Goal: Task Accomplishment & Management: Use online tool/utility

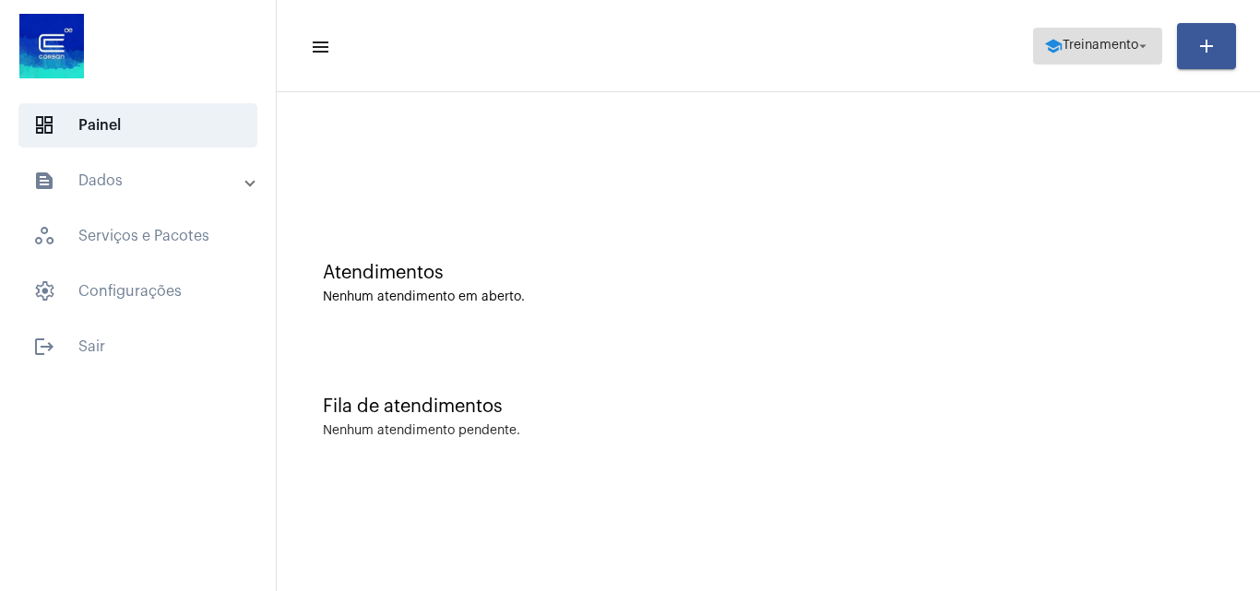
click at [1078, 44] on span "Treinamento" at bounding box center [1101, 46] width 76 height 13
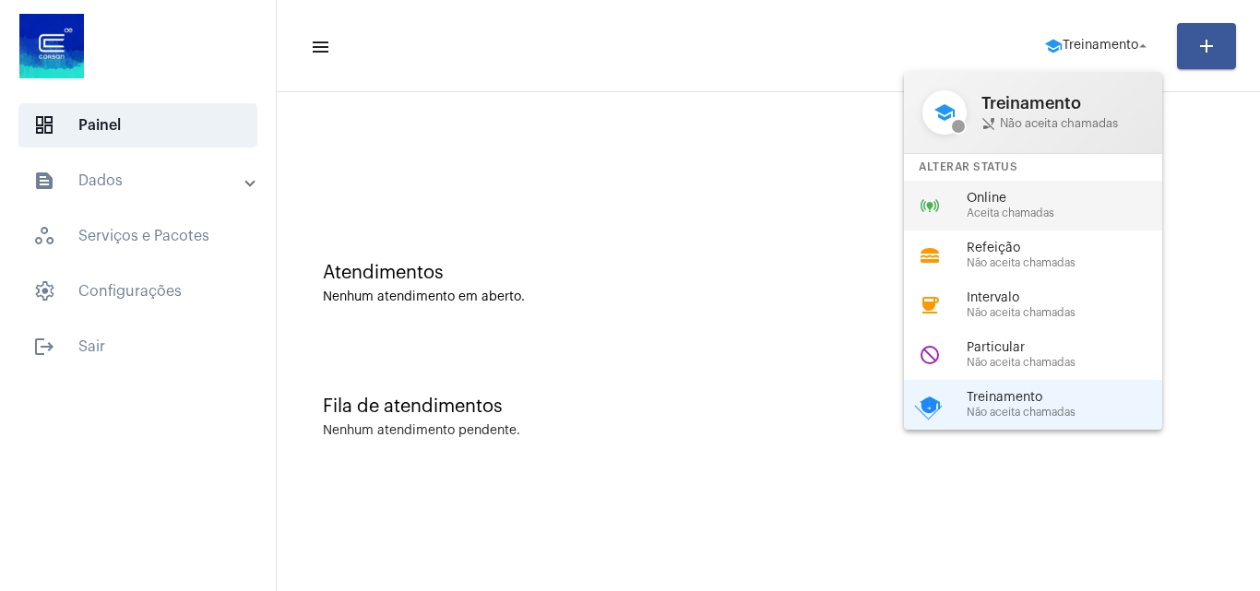
click at [1028, 198] on span "Online" at bounding box center [1072, 199] width 210 height 14
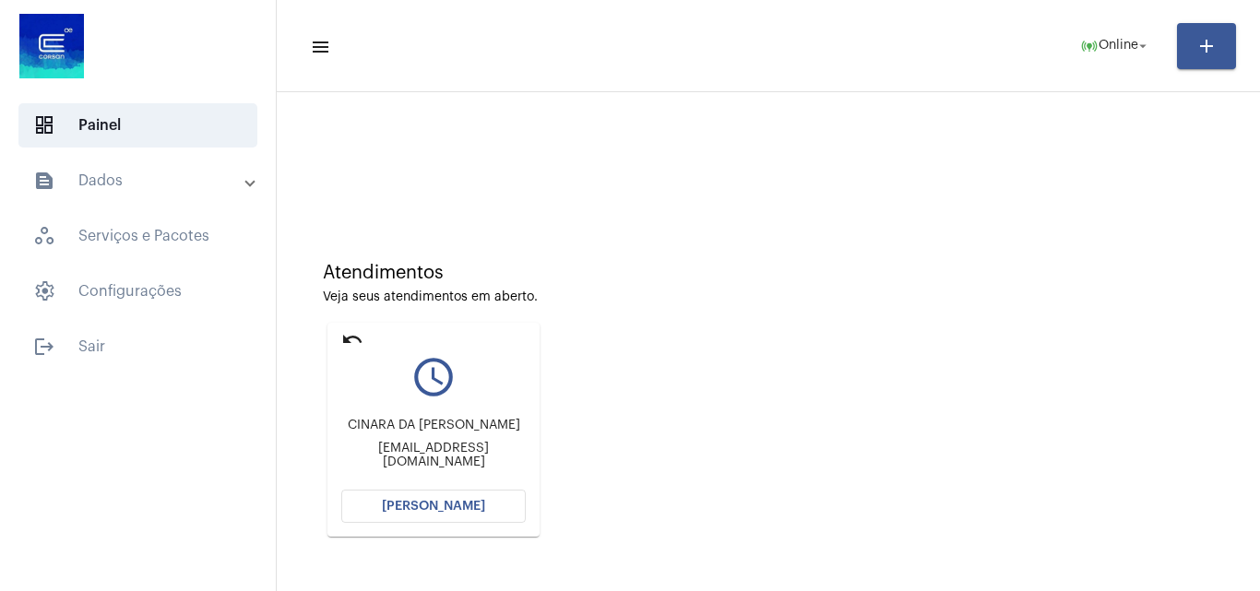
click at [455, 508] on span "[PERSON_NAME]" at bounding box center [433, 506] width 103 height 13
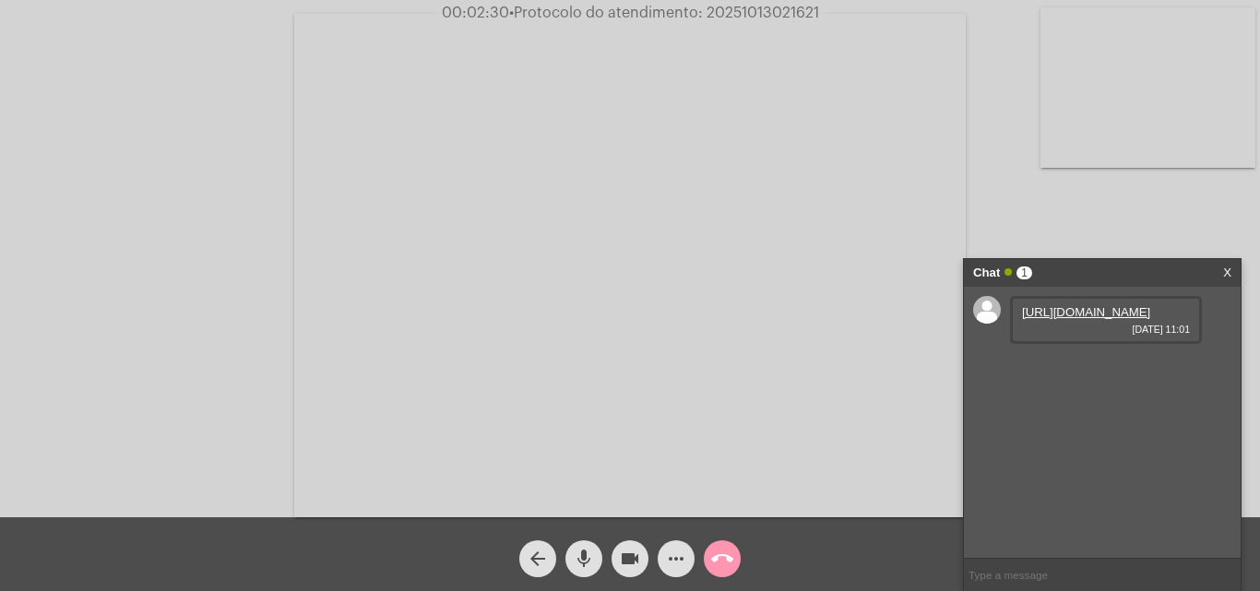
click at [1122, 319] on link "[URL][DOMAIN_NAME]" at bounding box center [1086, 312] width 128 height 14
click at [1175, 77] on video at bounding box center [1148, 87] width 215 height 161
drag, startPoint x: 292, startPoint y: 312, endPoint x: 302, endPoint y: 319, distance: 12.5
click at [296, 317] on video at bounding box center [232, 264] width 215 height 161
click at [1093, 105] on video at bounding box center [1148, 87] width 215 height 161
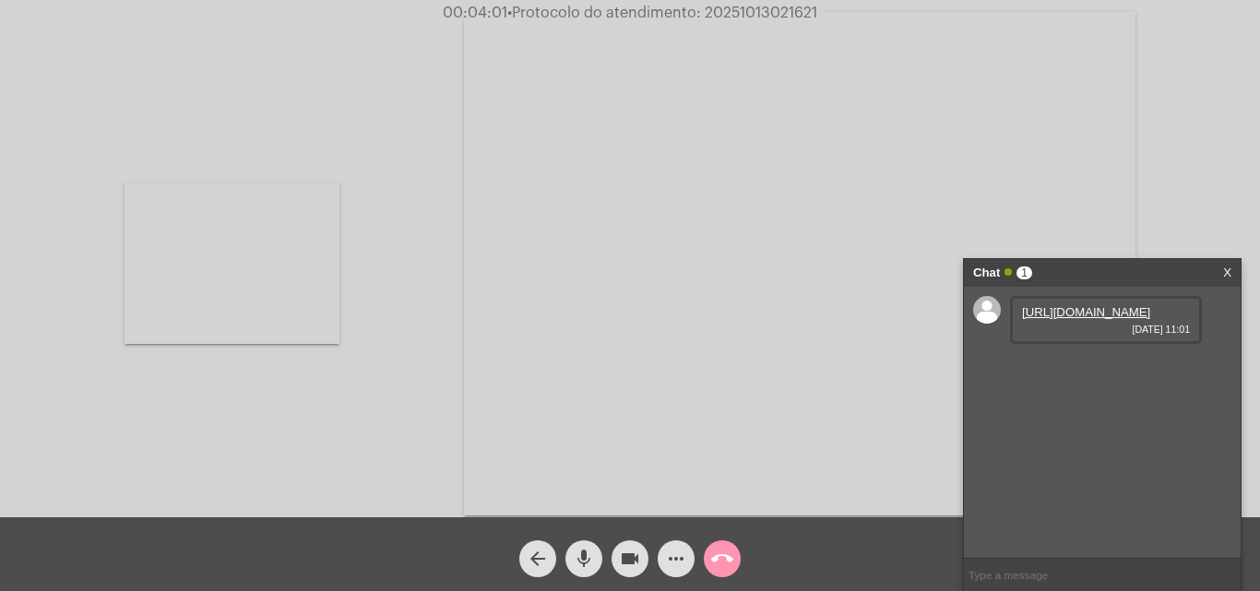
click at [273, 276] on video at bounding box center [232, 264] width 215 height 161
click at [1132, 75] on video at bounding box center [1148, 87] width 215 height 161
click at [226, 272] on video at bounding box center [232, 264] width 215 height 161
click at [1110, 372] on link "[URL][DOMAIN_NAME]" at bounding box center [1086, 365] width 128 height 14
click at [632, 554] on mat-icon "videocam" at bounding box center [630, 559] width 22 height 22
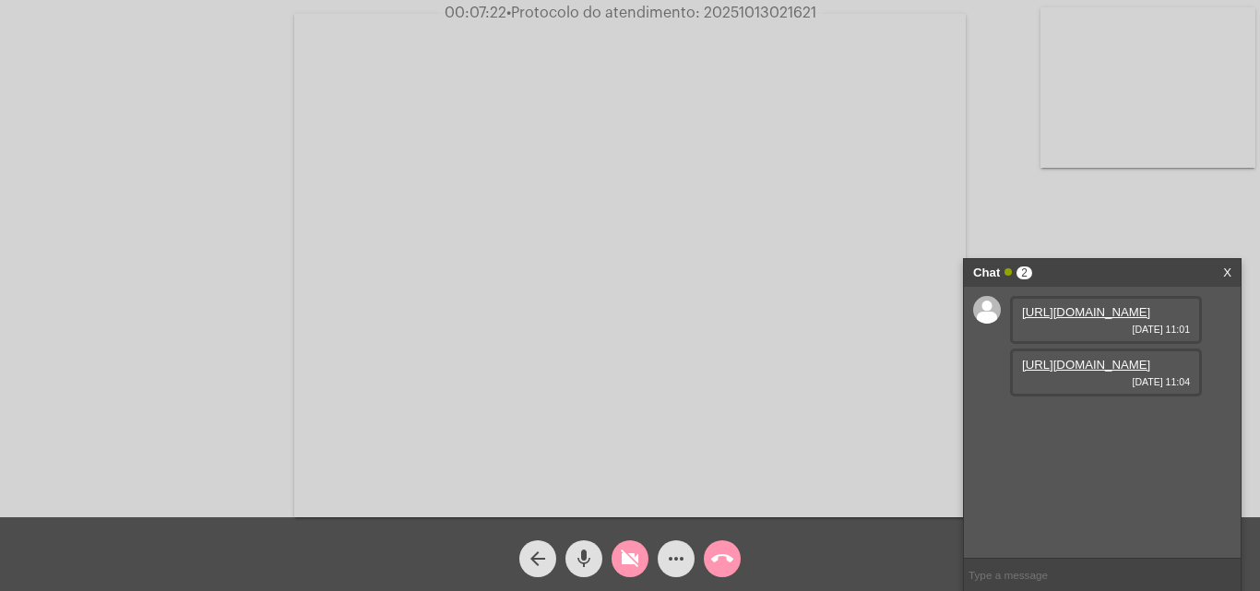
click at [628, 566] on mat-icon "videocam_off" at bounding box center [630, 559] width 22 height 22
click at [1095, 424] on link "[URL][DOMAIN_NAME]" at bounding box center [1086, 418] width 128 height 14
paste input "51991913897"
type input "51991913897"
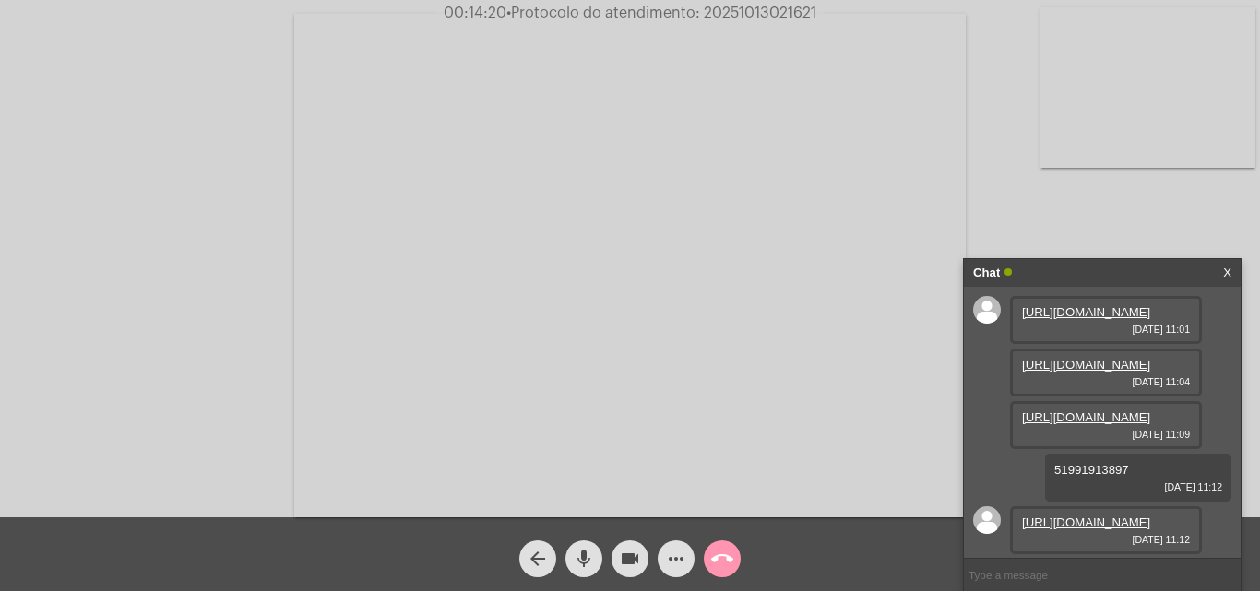
scroll to position [162, 0]
click at [1073, 516] on link "[URL][DOMAIN_NAME]" at bounding box center [1086, 523] width 128 height 14
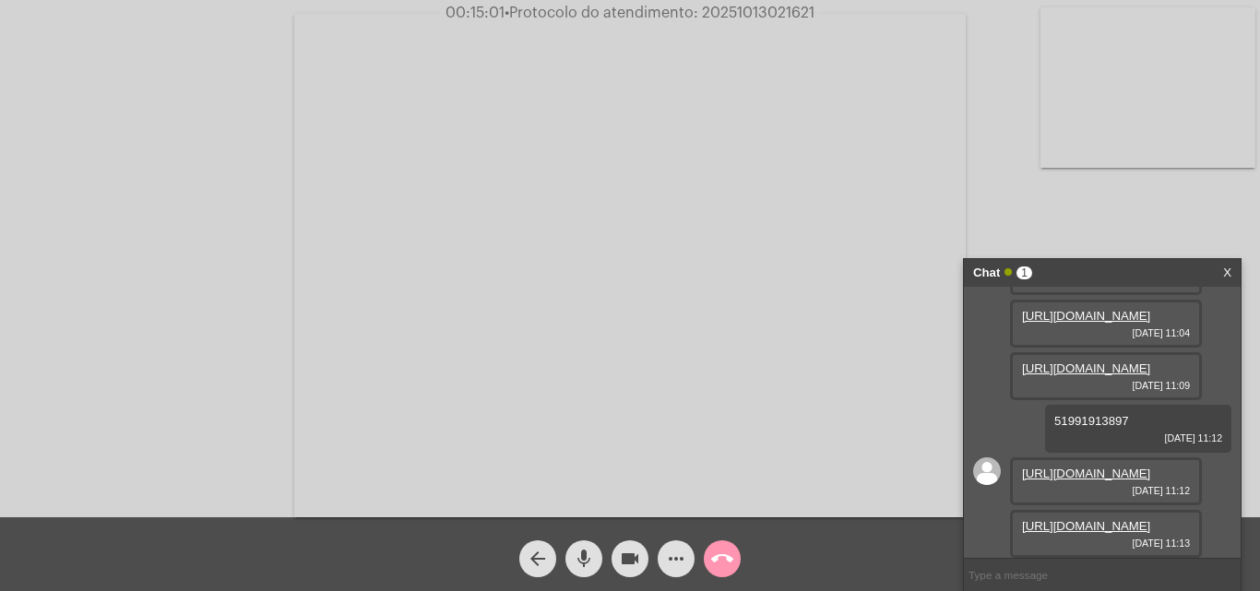
scroll to position [256, 0]
click at [1079, 519] on link "[URL][DOMAIN_NAME]" at bounding box center [1086, 526] width 128 height 14
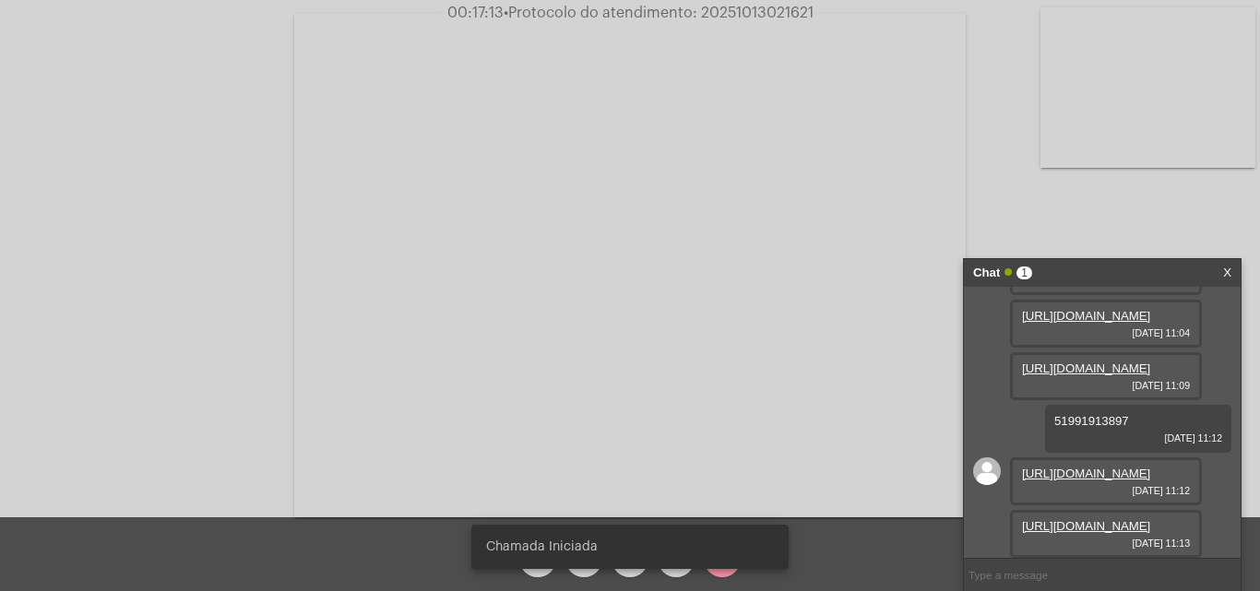
click at [776, 11] on span "• Protocolo do atendimento: 20251013021621" at bounding box center [659, 13] width 310 height 15
copy span "20251013021621"
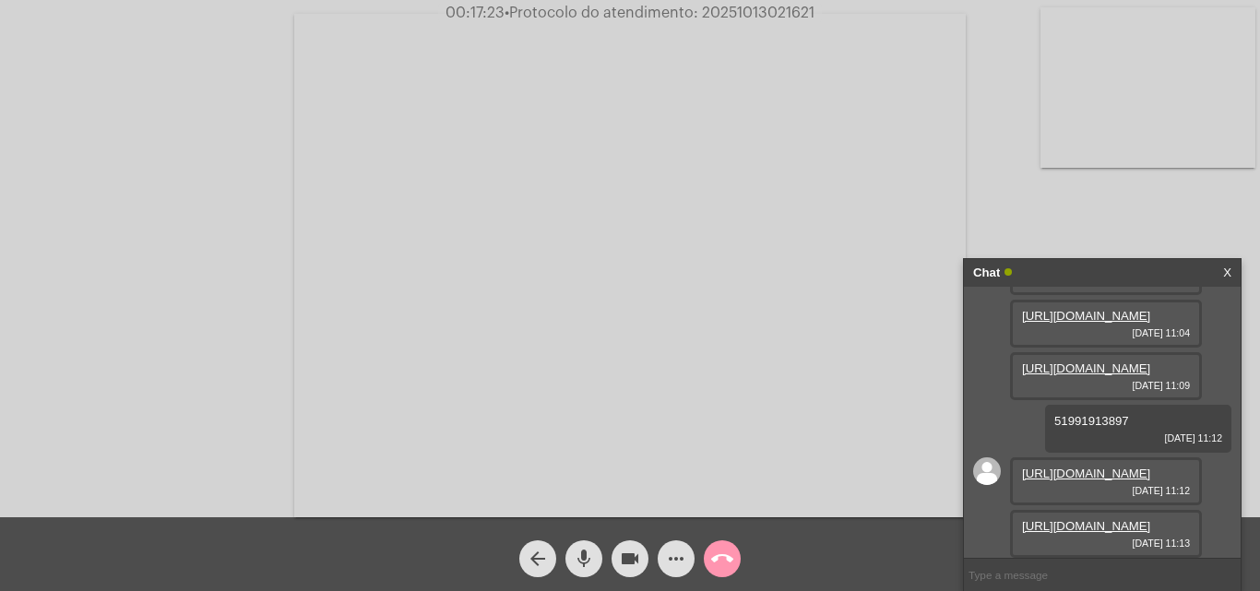
paste input "20251013021621"
type input "20251013021621"
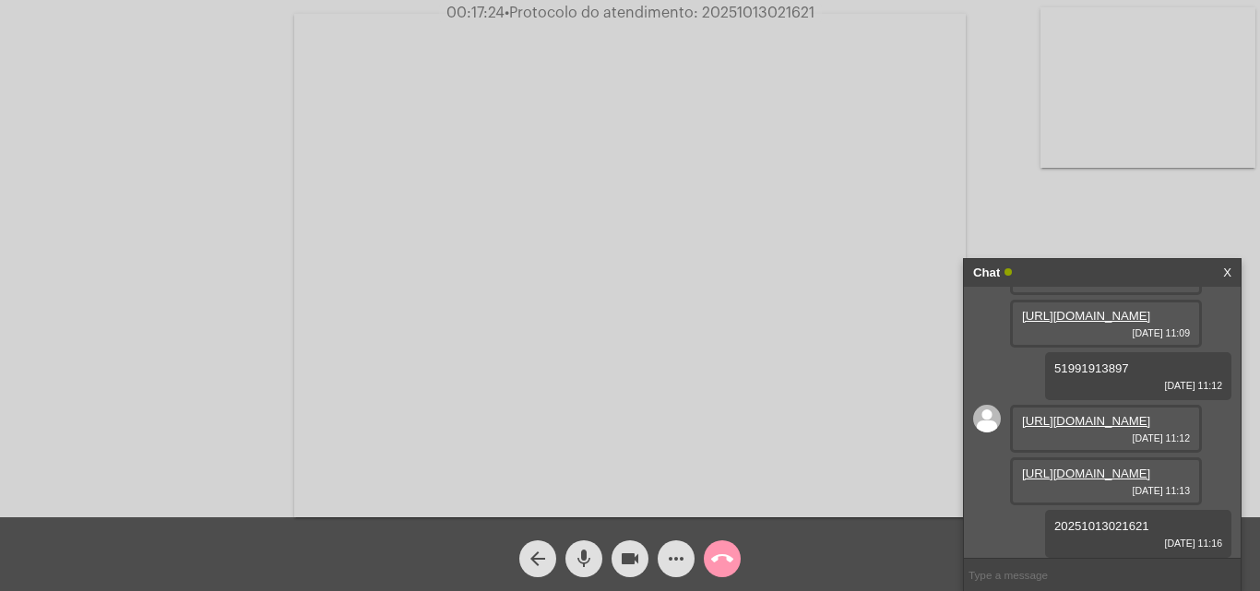
scroll to position [309, 0]
click at [793, 16] on span "• Protocolo do atendimento: 20251013021621" at bounding box center [661, 13] width 310 height 15
drag, startPoint x: 793, startPoint y: 16, endPoint x: 769, endPoint y: 8, distance: 25.1
click at [769, 8] on span "• Protocolo do atendimento: 20251013021621" at bounding box center [661, 13] width 310 height 15
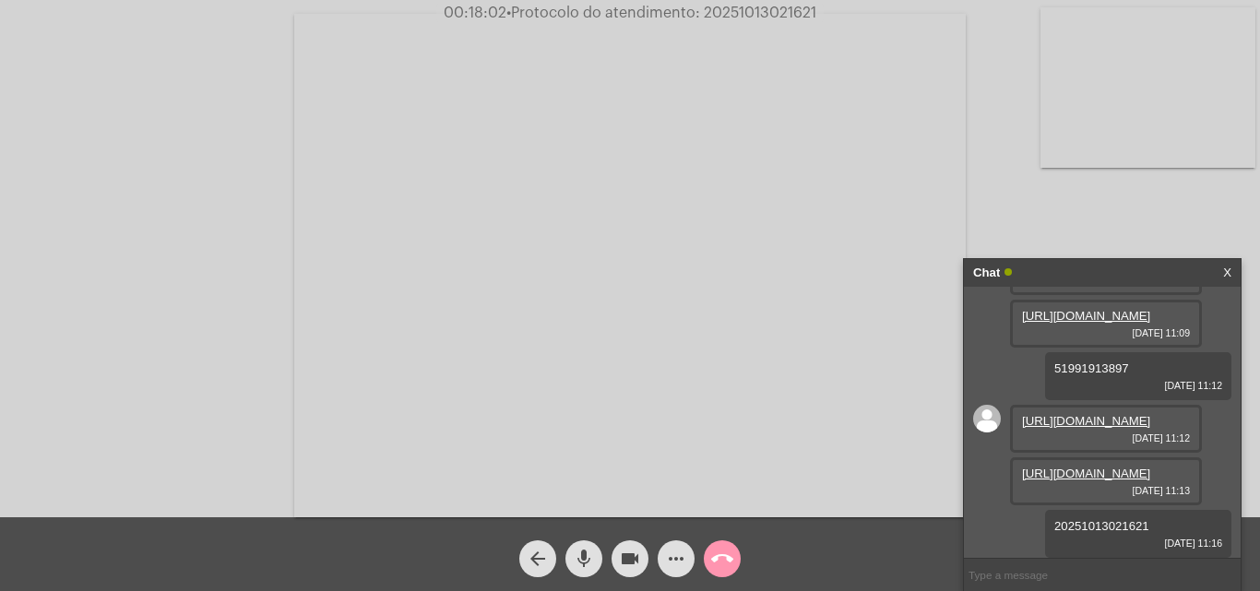
click at [769, 8] on span "• Protocolo do atendimento: 20251013021621" at bounding box center [661, 13] width 310 height 15
copy span "20251013021621"
click at [723, 550] on mat-icon "call_end" at bounding box center [722, 559] width 22 height 22
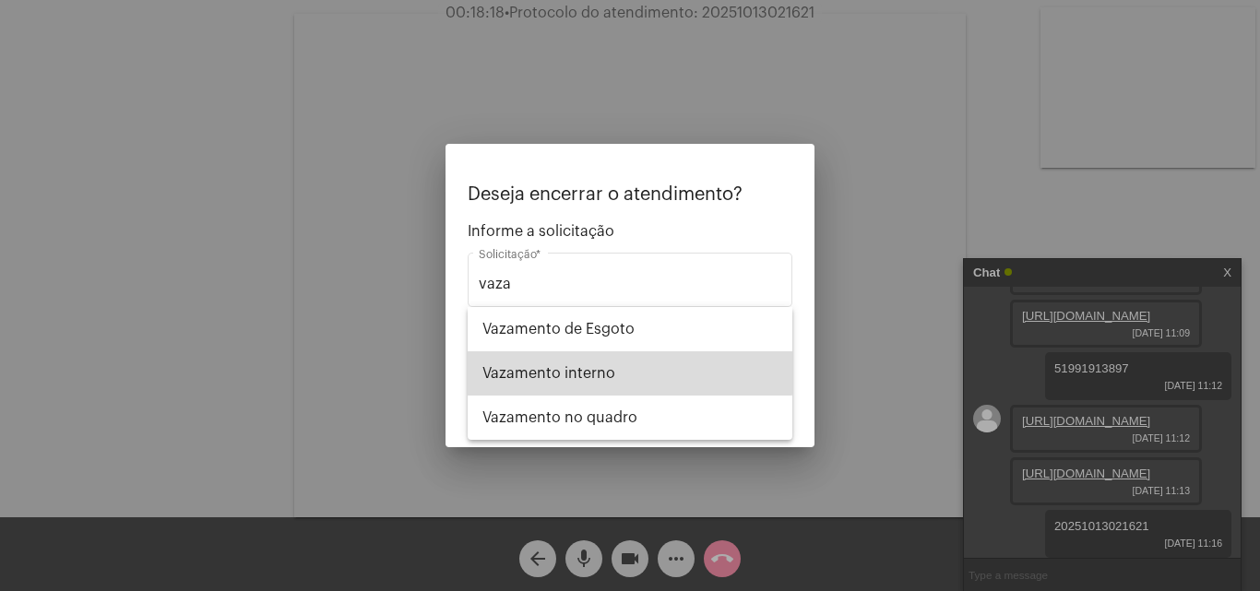
click at [613, 363] on span "Vazamento interno" at bounding box center [630, 374] width 295 height 44
type input "Vazamento interno"
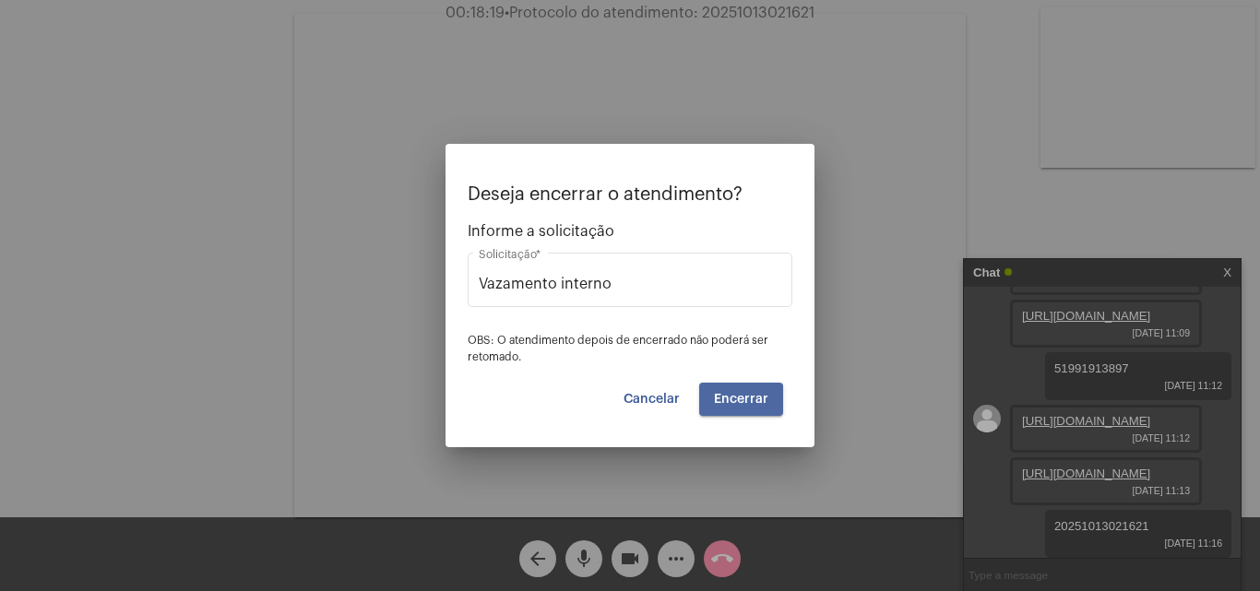
click at [767, 395] on span "Encerrar" at bounding box center [741, 399] width 54 height 13
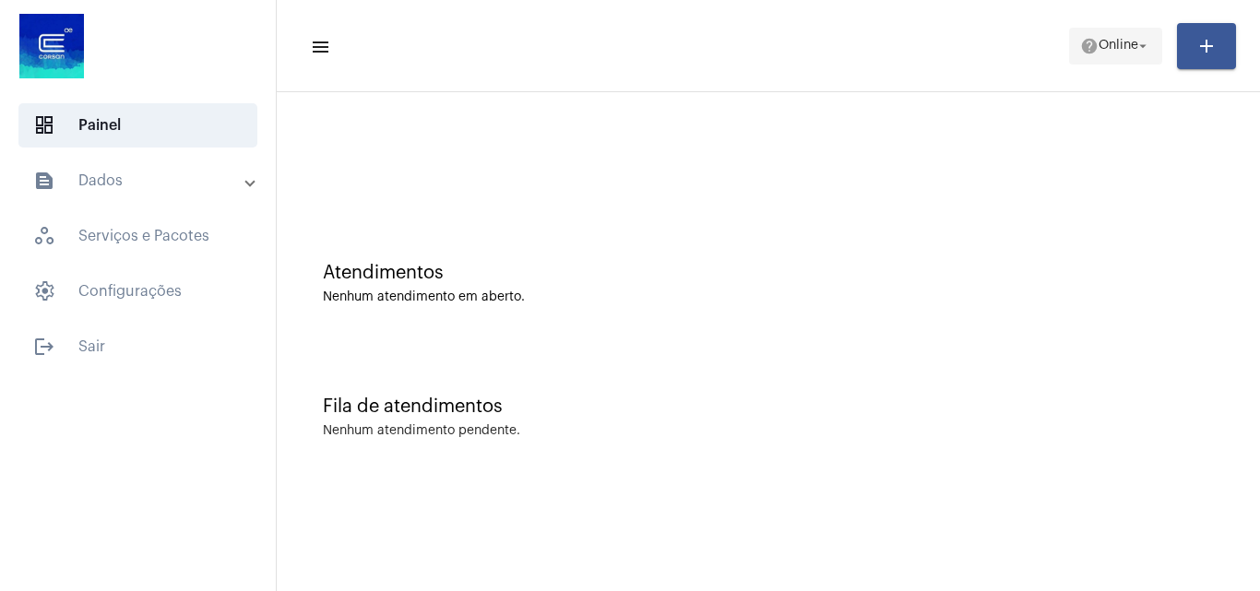
click at [1081, 42] on mat-icon "help" at bounding box center [1089, 46] width 18 height 18
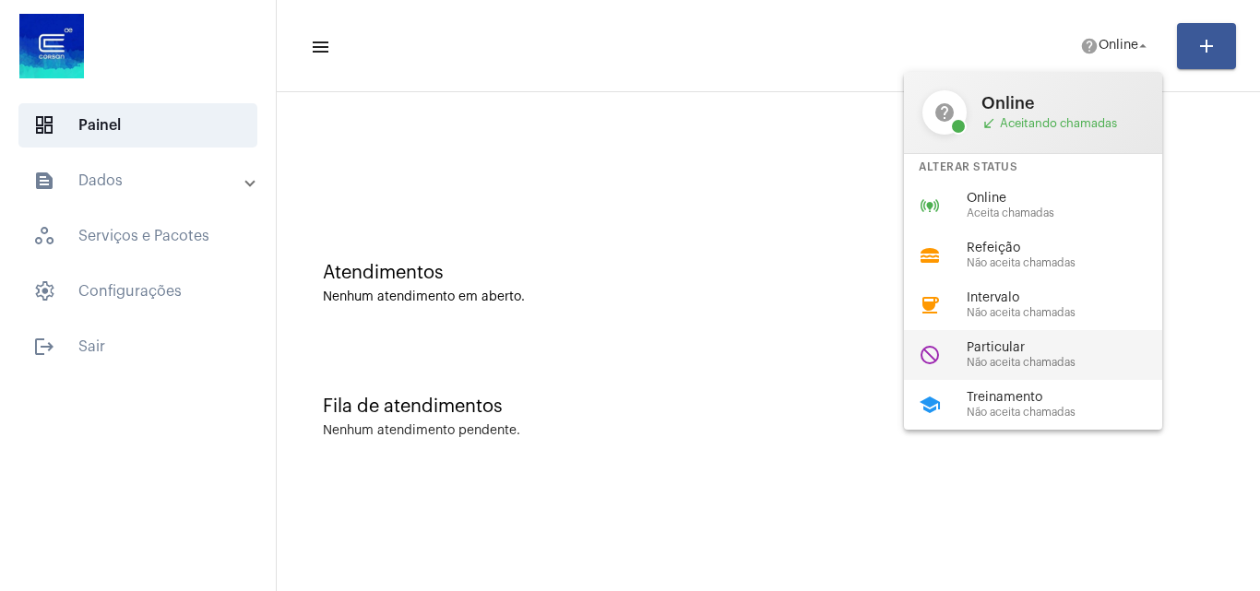
click at [1006, 368] on span "Não aceita chamadas" at bounding box center [1072, 363] width 210 height 12
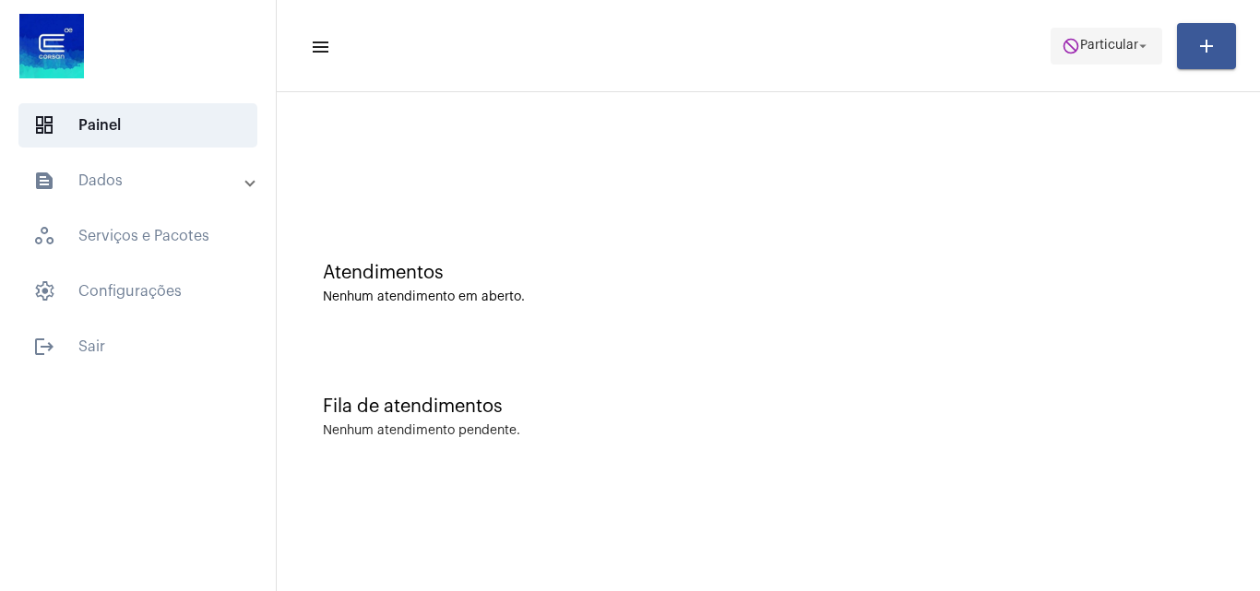
click at [1104, 41] on span "Particular" at bounding box center [1109, 46] width 58 height 13
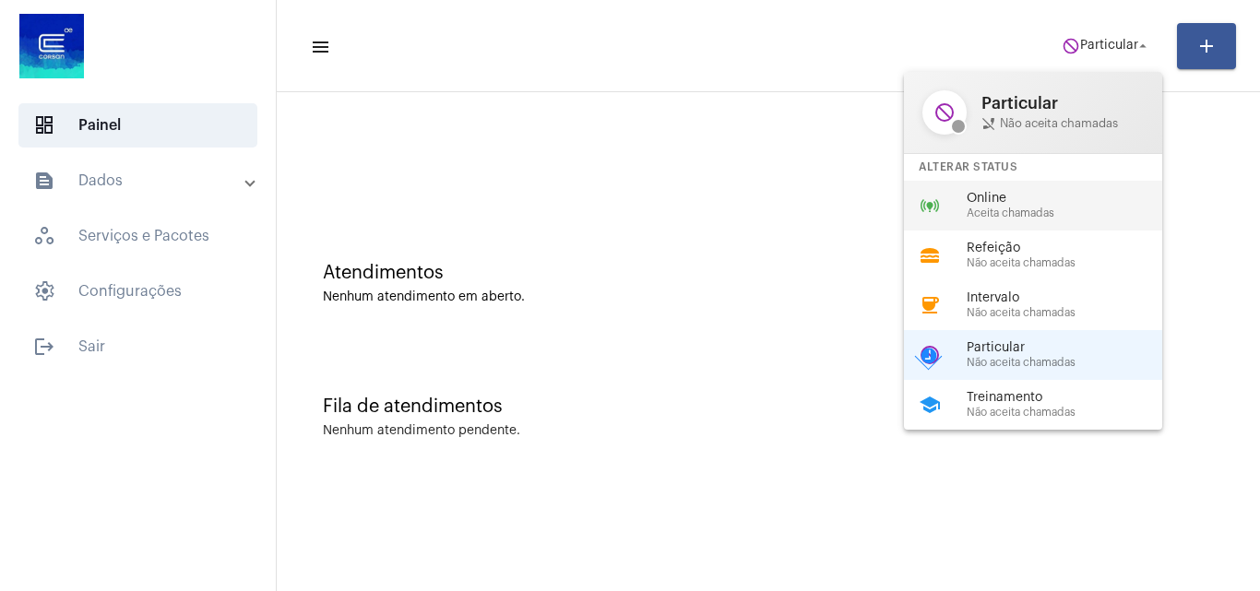
click at [1048, 208] on span "Aceita chamadas" at bounding box center [1072, 214] width 210 height 12
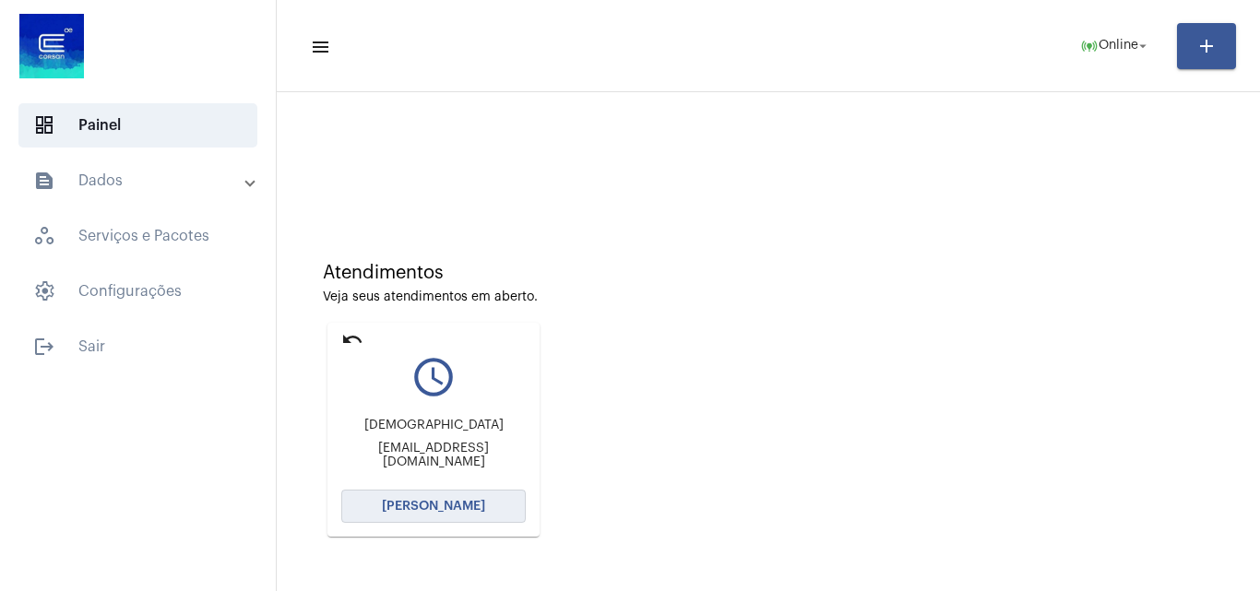
click at [478, 517] on button "[PERSON_NAME]" at bounding box center [433, 506] width 185 height 33
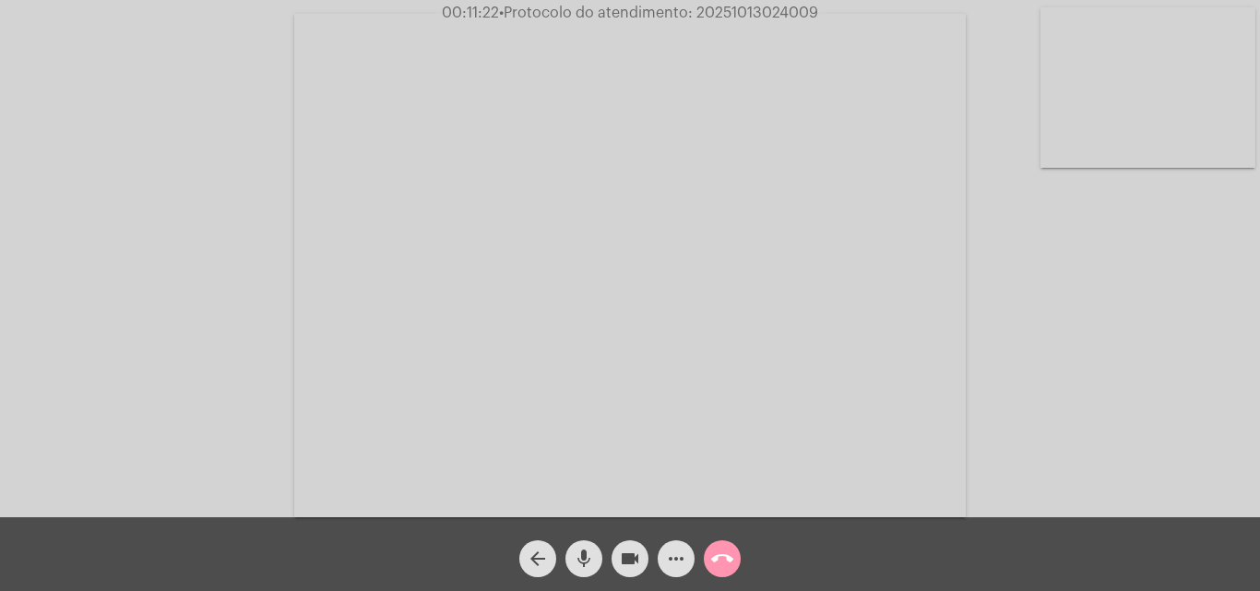
click at [795, 11] on span "• Protocolo do atendimento: 20251013024009" at bounding box center [658, 13] width 319 height 15
copy span "20251013024009"
click at [670, 566] on mat-icon "more_horiz" at bounding box center [676, 559] width 22 height 22
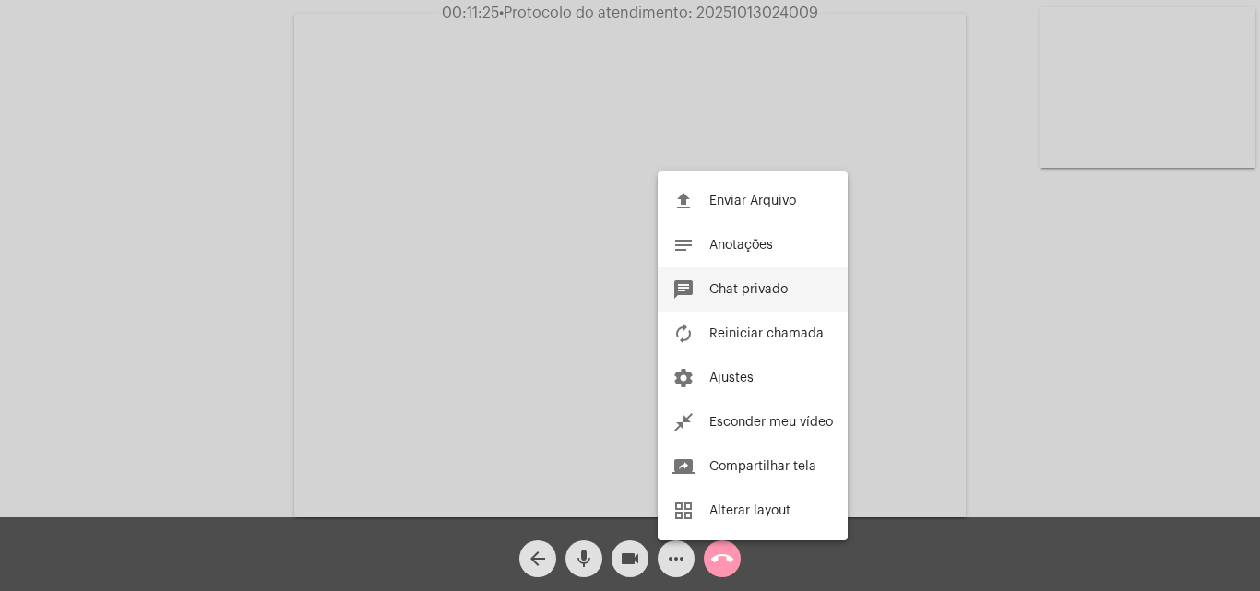
click at [764, 293] on span "Chat privado" at bounding box center [748, 289] width 78 height 13
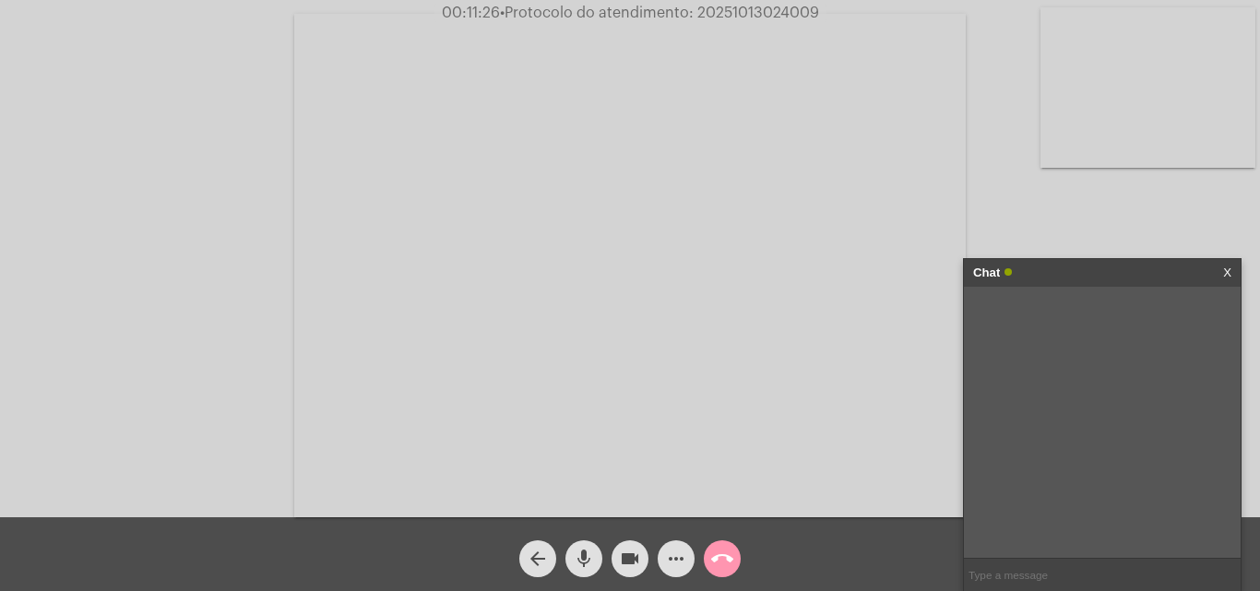
paste input "20251013024009"
type input "20251013024009"
click at [726, 565] on mat-icon "call_end" at bounding box center [722, 559] width 22 height 22
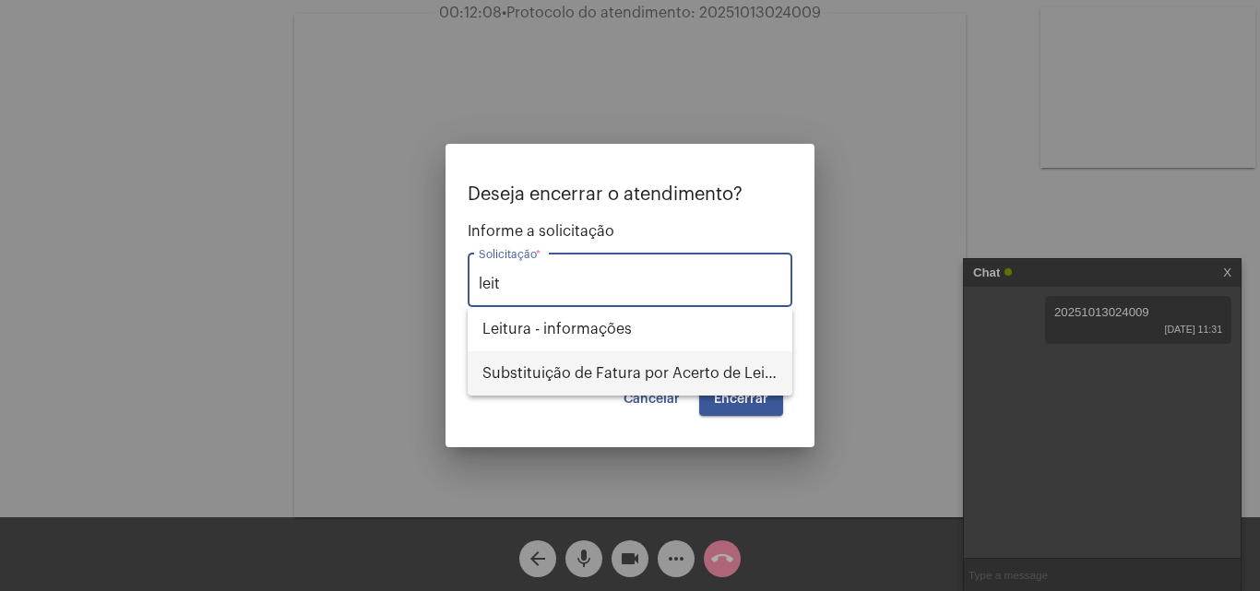
click at [649, 370] on span "Substituição de Fatura por Acerto de Leitura" at bounding box center [630, 374] width 295 height 44
type input "Substituição de Fatura por Acerto de Leitura"
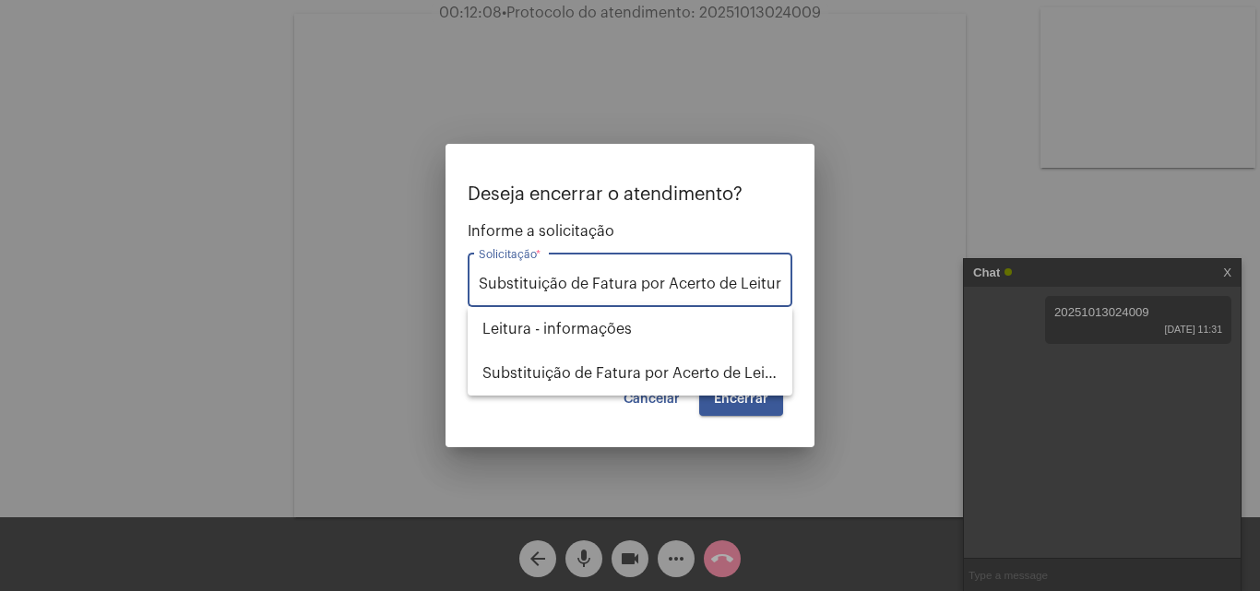
scroll to position [0, 3]
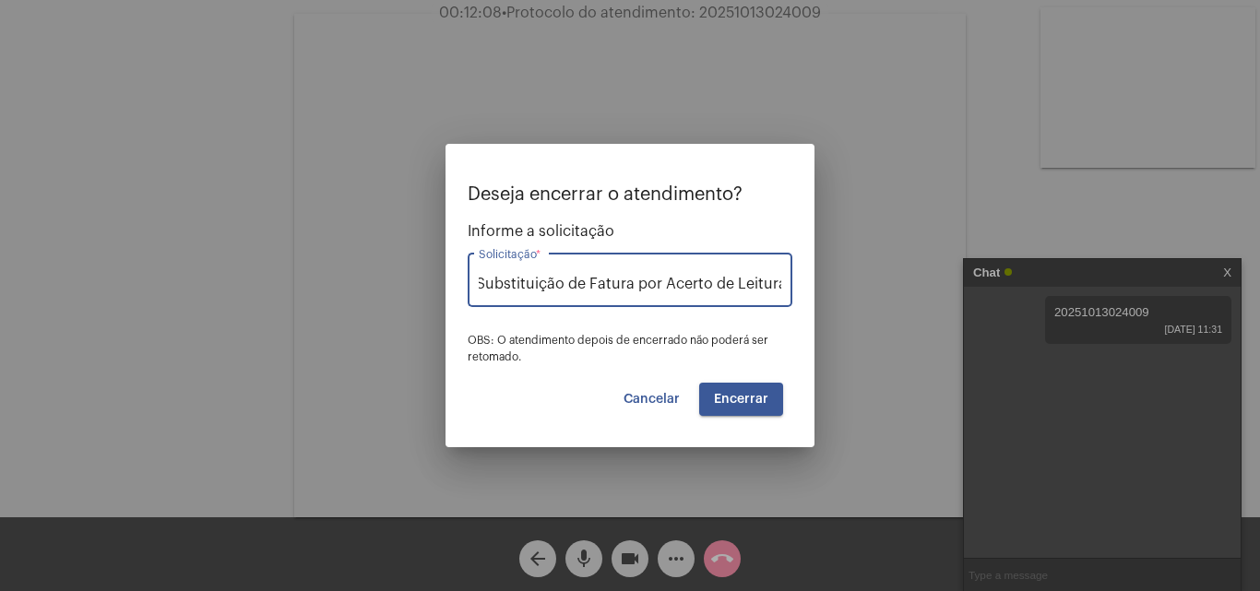
click at [770, 394] on button "Encerrar" at bounding box center [741, 399] width 84 height 33
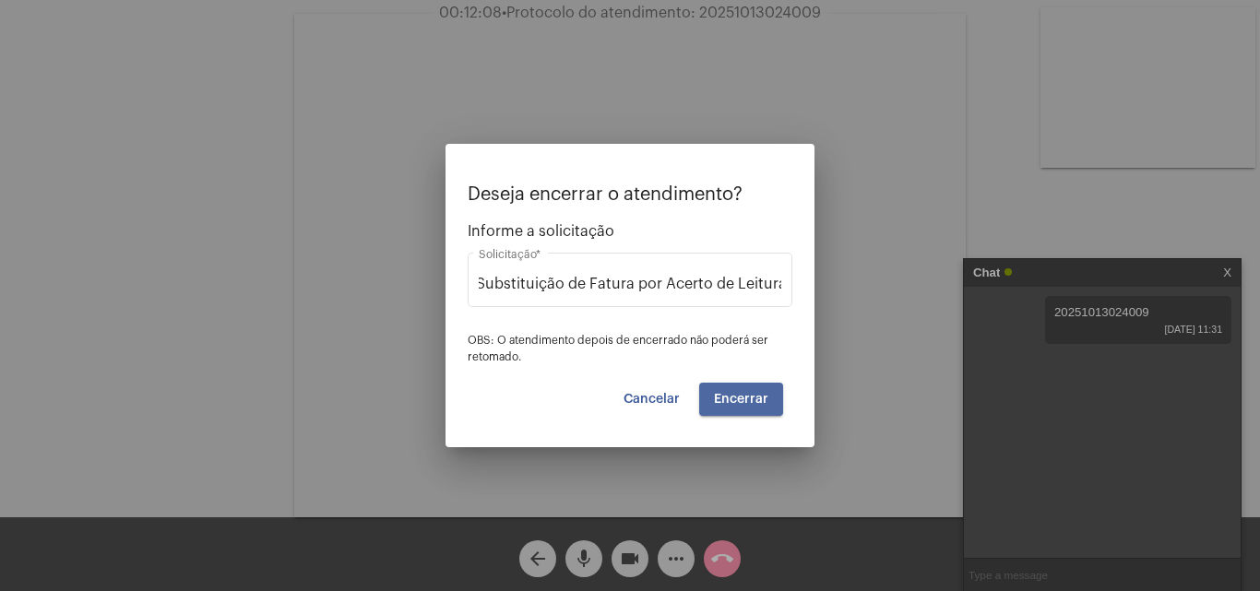
scroll to position [0, 0]
click at [768, 395] on span "Encerrar" at bounding box center [741, 399] width 54 height 13
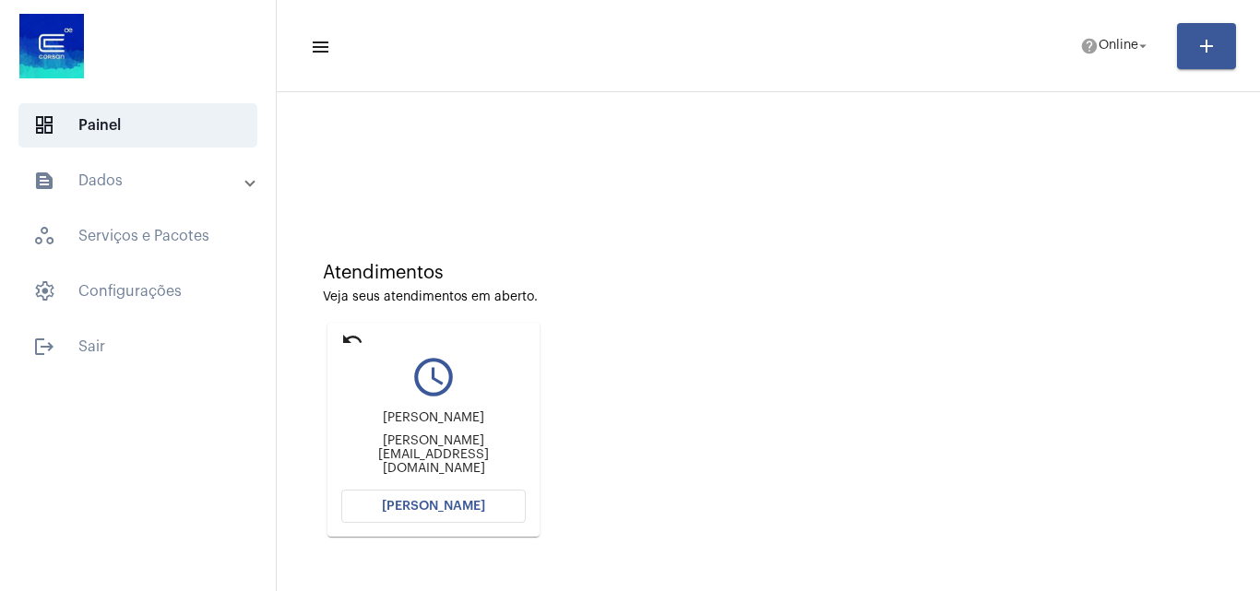
click at [450, 492] on button "[PERSON_NAME]" at bounding box center [433, 506] width 185 height 33
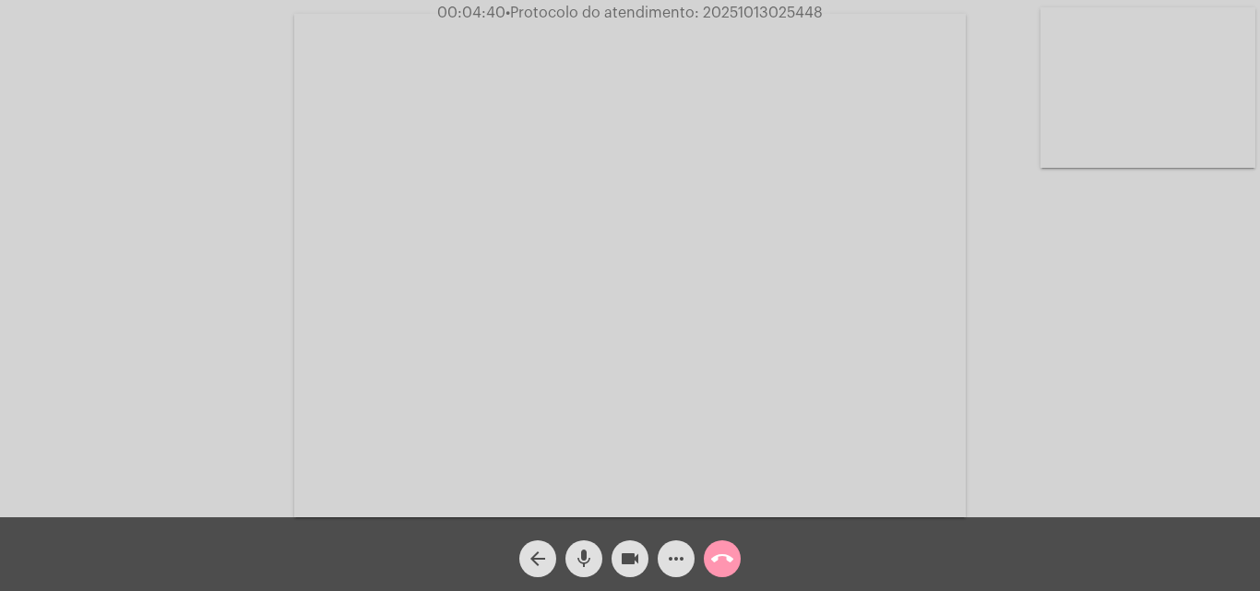
click at [782, 4] on span "00:04:40 • Protocolo do atendimento: 20251013025448" at bounding box center [630, 13] width 400 height 18
click at [782, 5] on span "00:04:40 • Protocolo do atendimento: 20251013025448" at bounding box center [630, 13] width 400 height 18
copy span "20251013025448"
click at [671, 577] on span "more_horiz" at bounding box center [676, 559] width 22 height 37
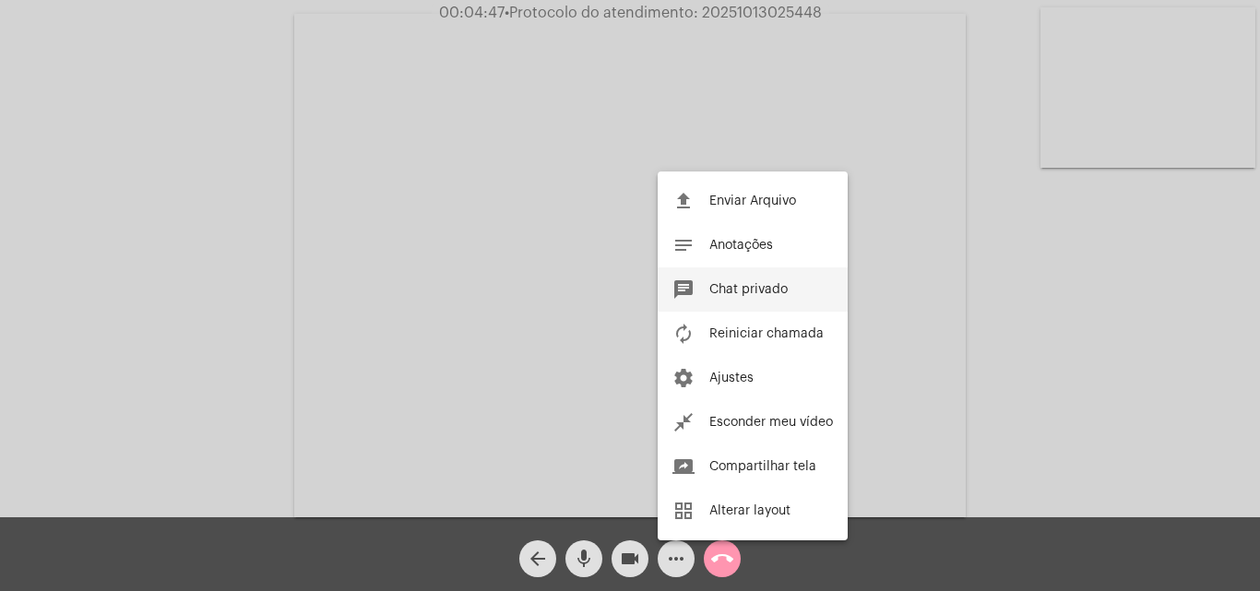
click at [768, 280] on button "chat Chat privado" at bounding box center [753, 290] width 190 height 44
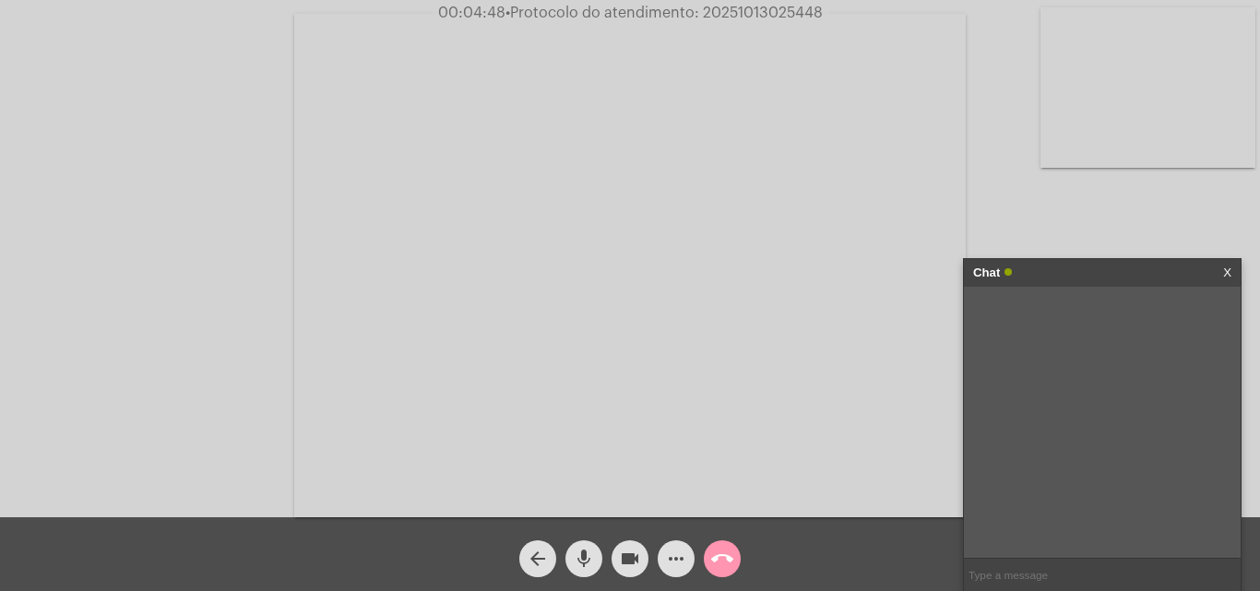
paste input "20251013025448"
type input "20251013025448"
click at [720, 568] on mat-icon "call_end" at bounding box center [722, 559] width 22 height 22
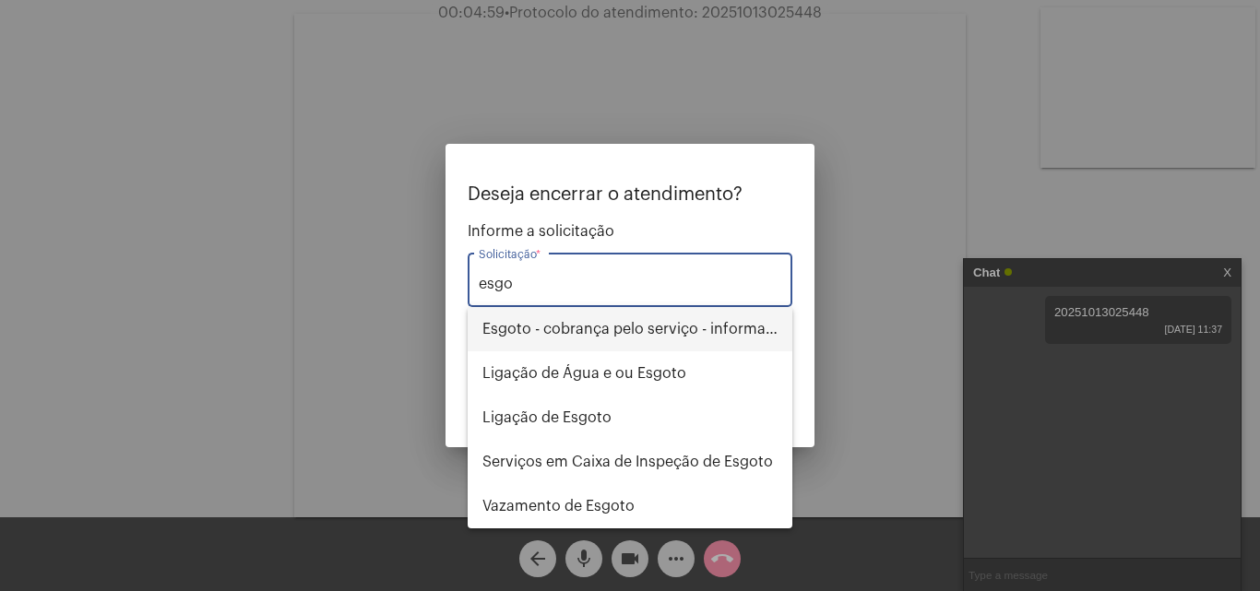
click at [683, 328] on span "Esgoto - cobrança pelo serviço - informações" at bounding box center [630, 329] width 295 height 44
type input "Esgoto - cobrança pelo serviço - informações"
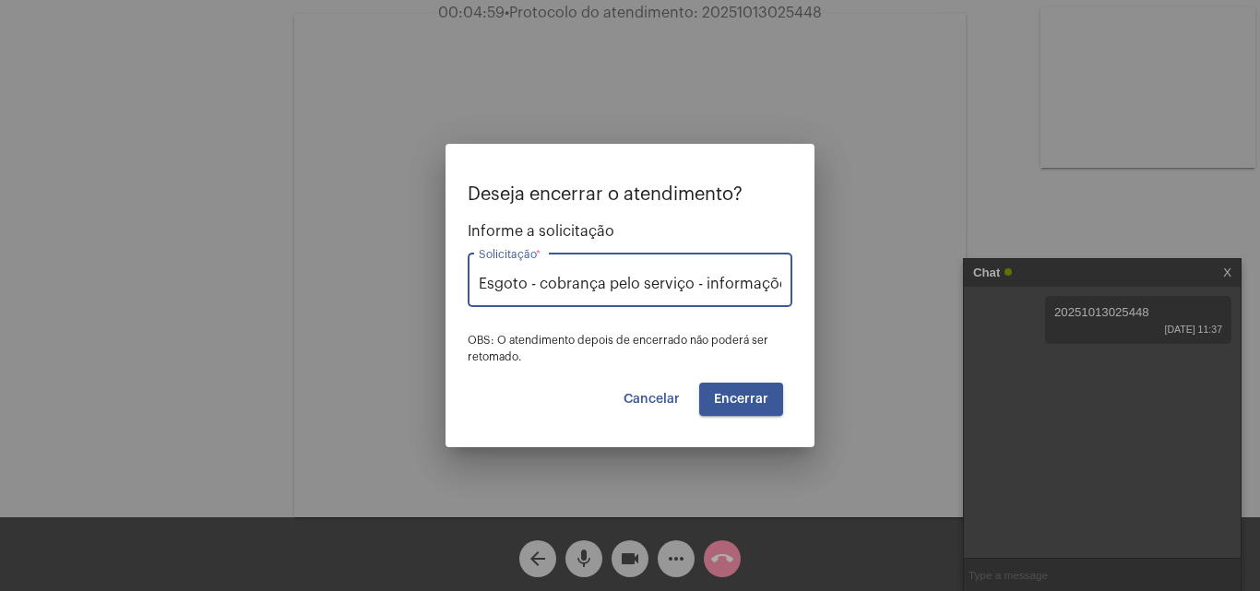
scroll to position [0, 10]
click at [733, 403] on span "Encerrar" at bounding box center [741, 399] width 54 height 13
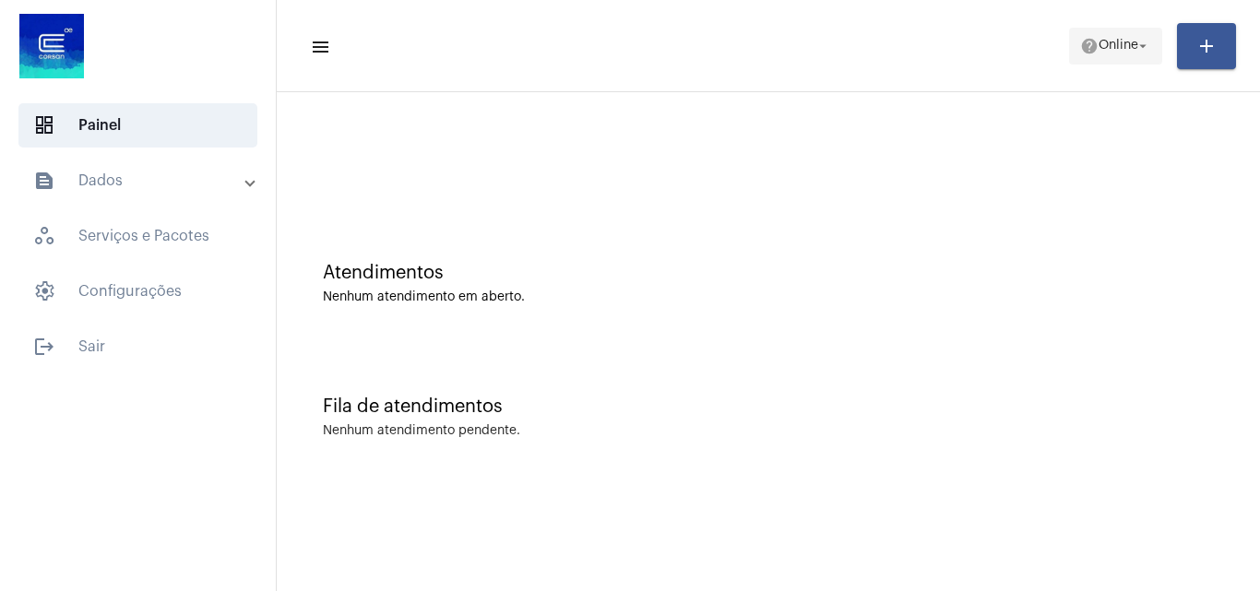
click at [1102, 42] on span "Online" at bounding box center [1119, 46] width 40 height 13
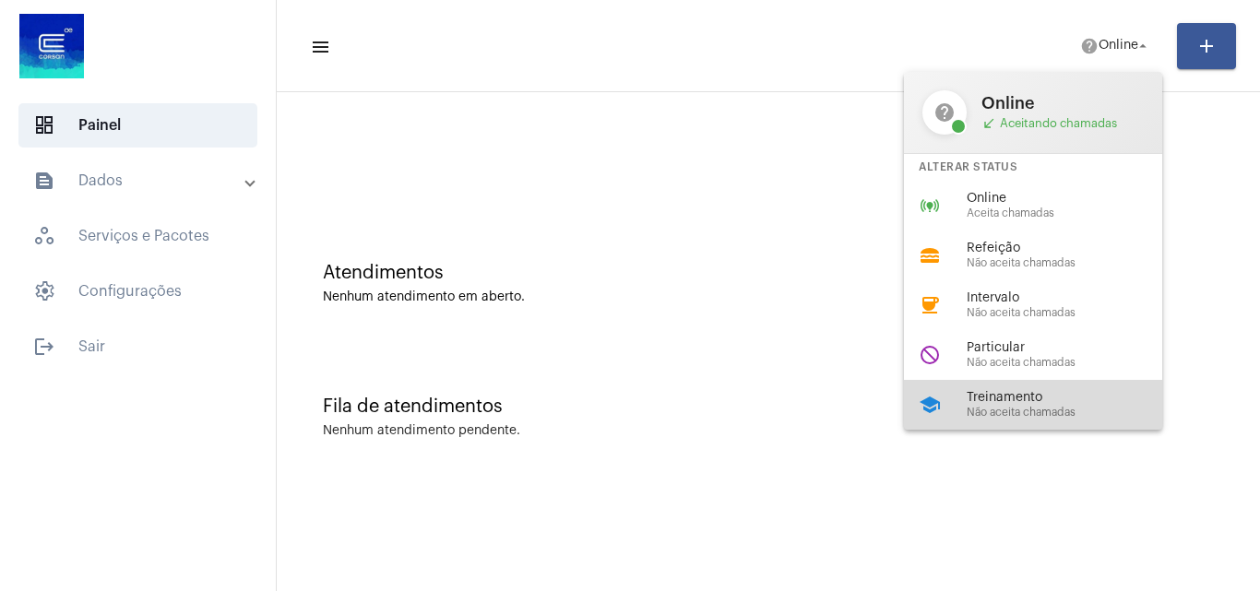
click at [1068, 400] on span "Treinamento" at bounding box center [1072, 398] width 210 height 14
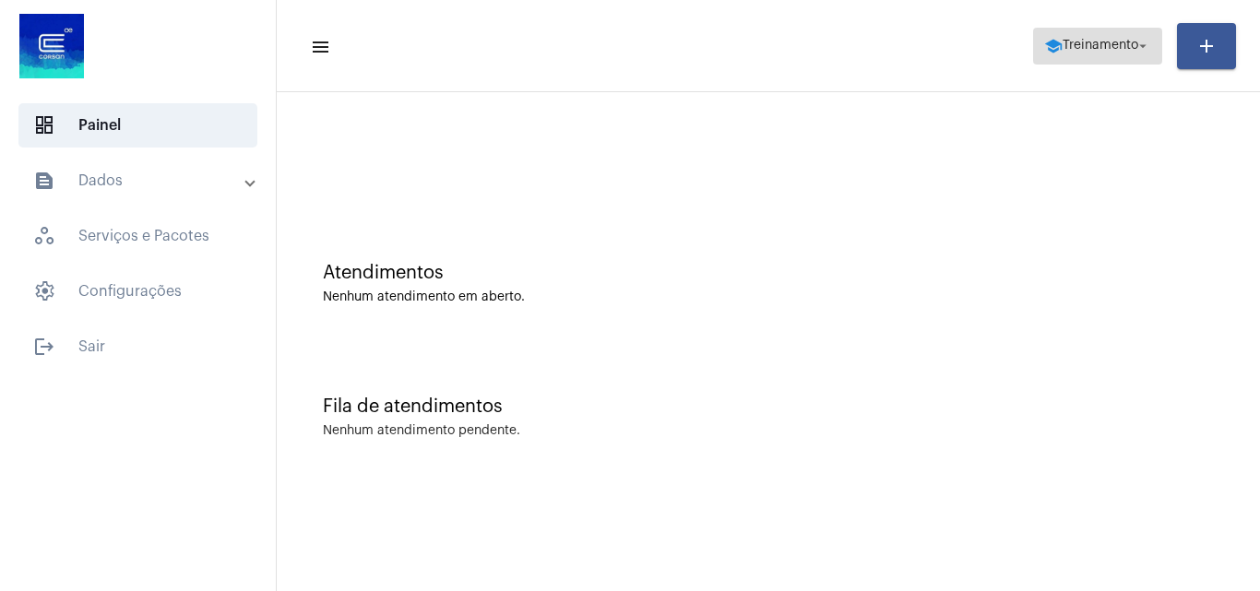
click at [1100, 52] on span "Treinamento" at bounding box center [1101, 46] width 76 height 13
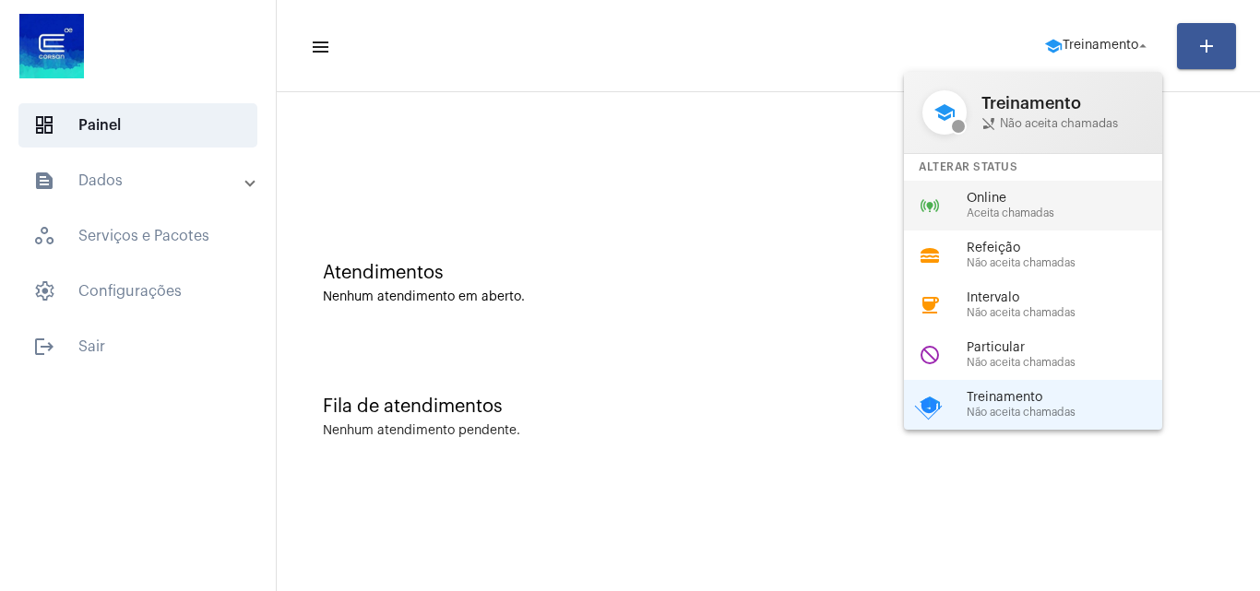
click at [998, 208] on span "Aceita chamadas" at bounding box center [1072, 214] width 210 height 12
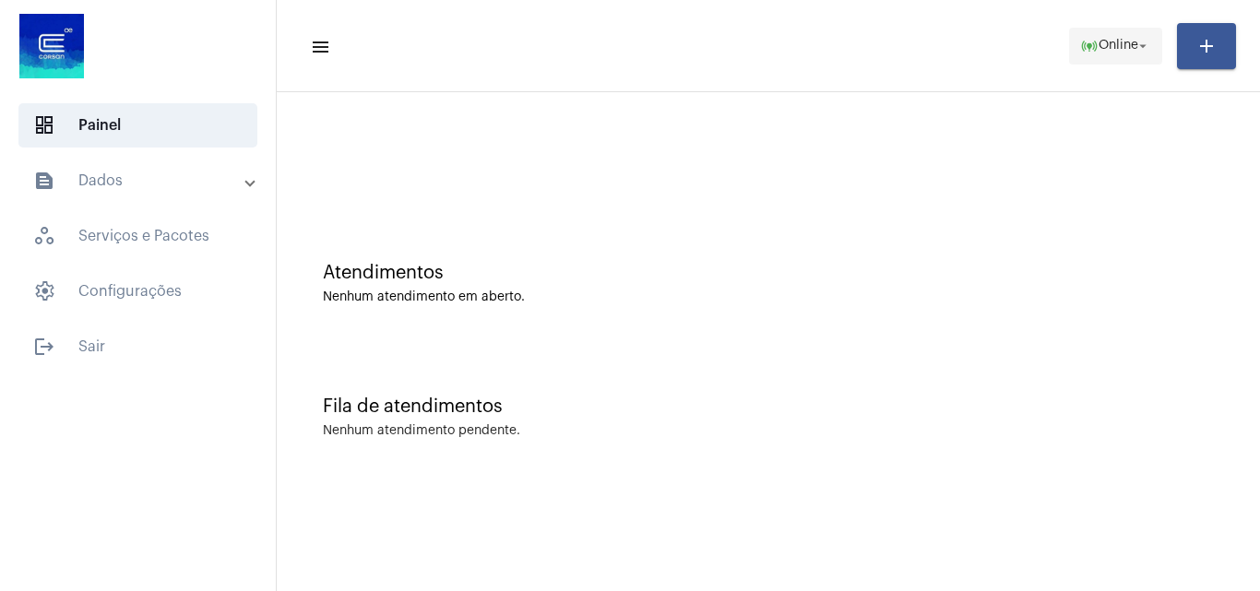
click at [1099, 33] on span "online_prediction Online arrow_drop_down" at bounding box center [1115, 45] width 71 height 33
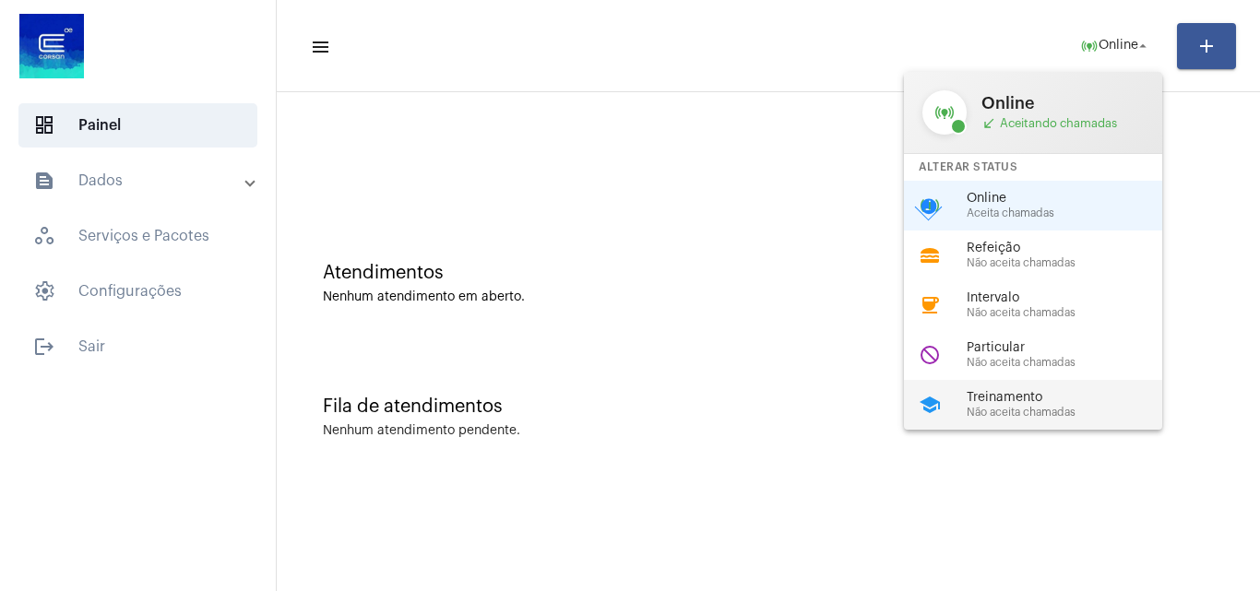
click at [1038, 403] on span "Treinamento" at bounding box center [1072, 398] width 210 height 14
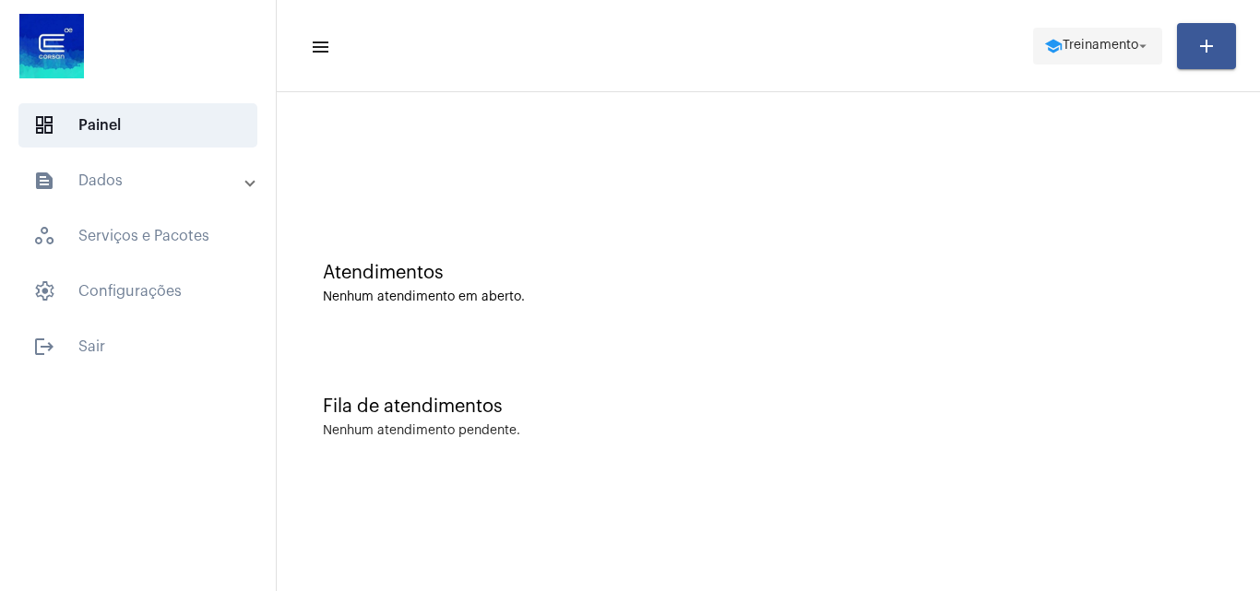
click at [1107, 34] on span "school Treinamento arrow_drop_down" at bounding box center [1097, 45] width 107 height 33
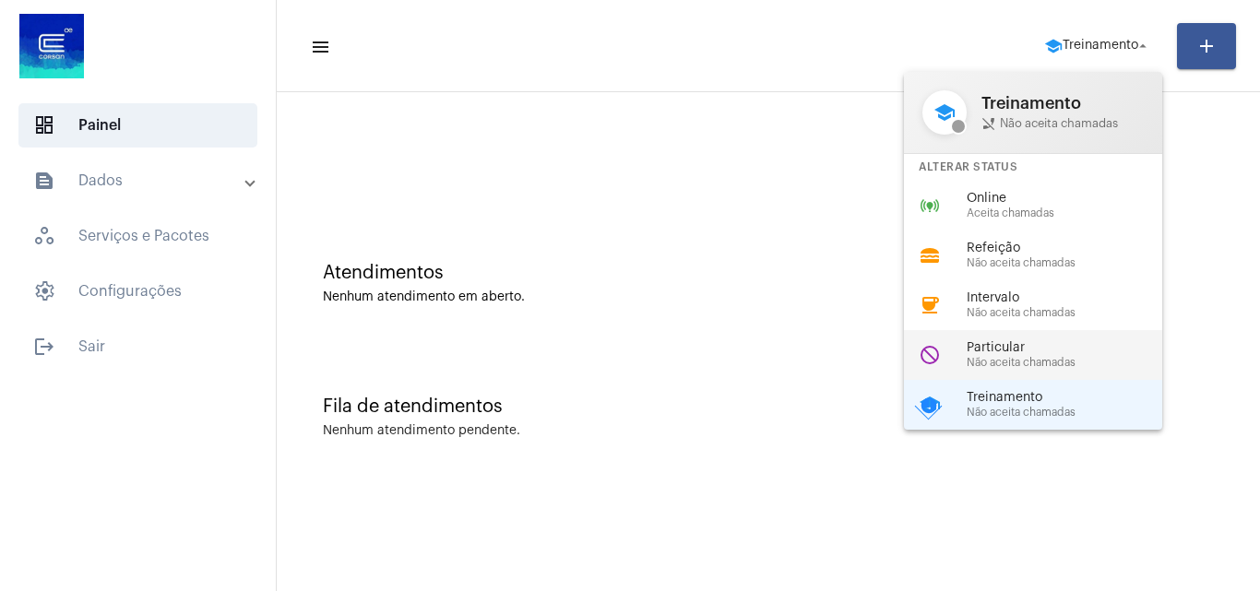
click at [1043, 351] on span "Particular" at bounding box center [1072, 348] width 210 height 14
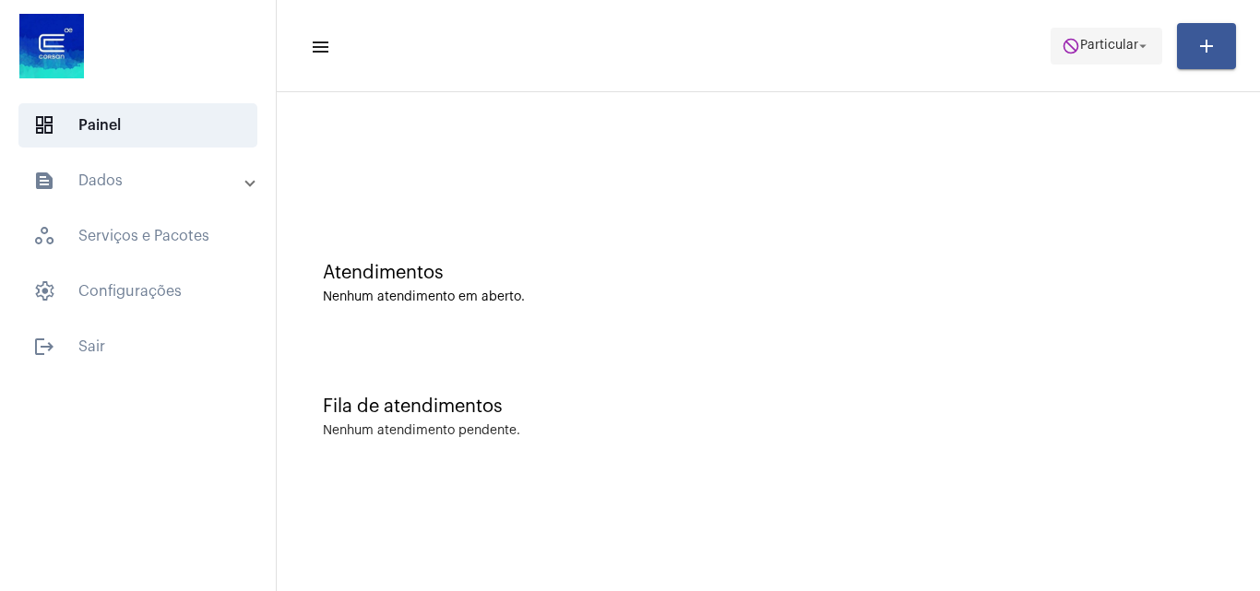
click at [1082, 54] on span "do_not_disturb Particular arrow_drop_down" at bounding box center [1106, 45] width 89 height 33
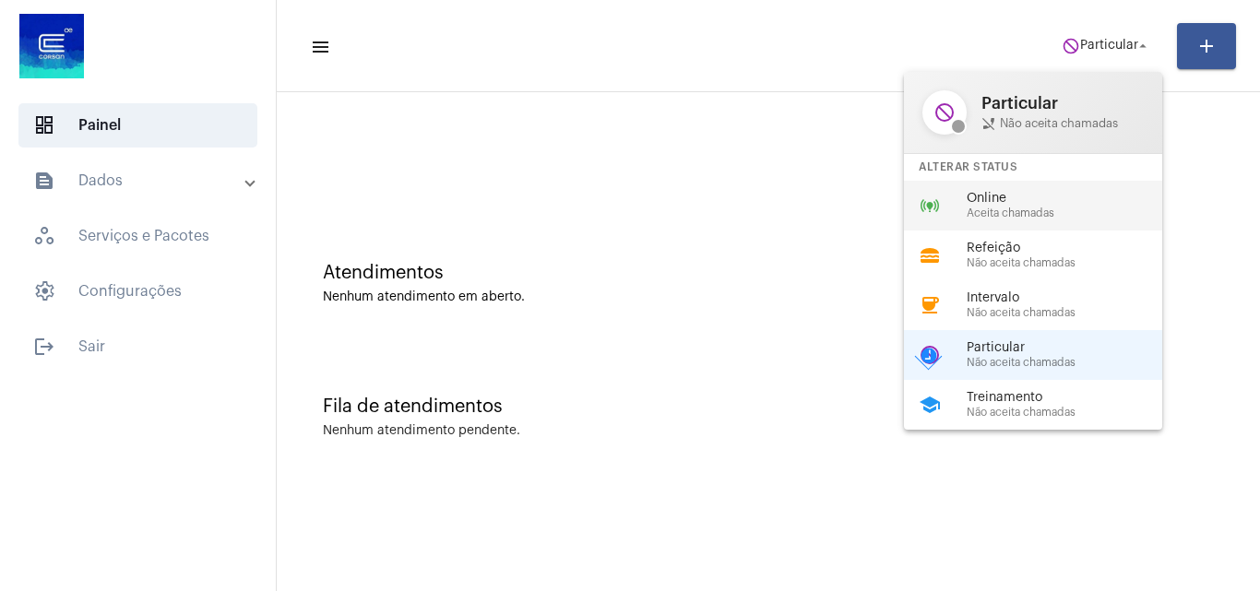
click at [1014, 205] on span "Online" at bounding box center [1072, 199] width 210 height 14
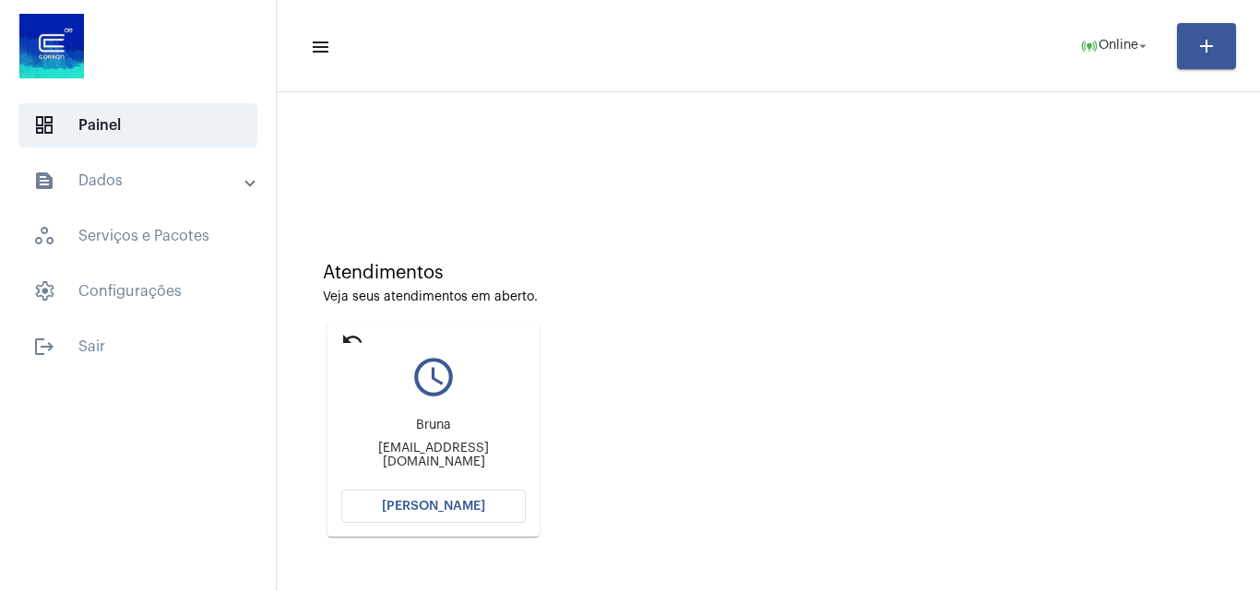
click at [469, 502] on span "[PERSON_NAME]" at bounding box center [433, 506] width 103 height 13
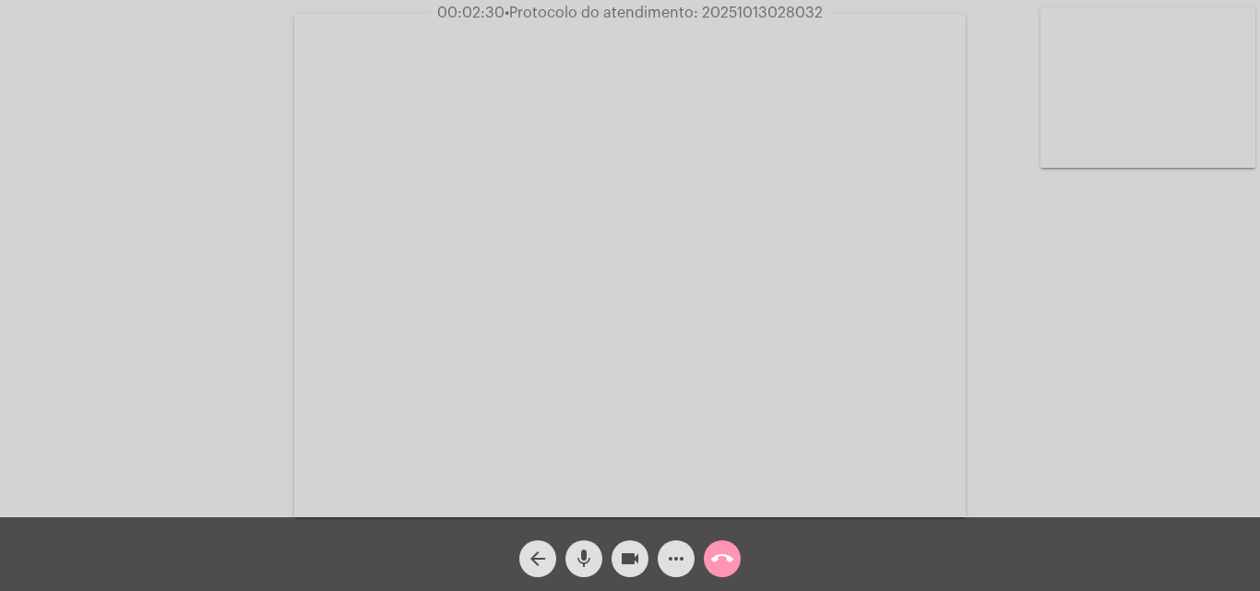
click at [1155, 73] on video at bounding box center [1148, 87] width 215 height 161
click at [268, 239] on video at bounding box center [232, 264] width 215 height 161
drag, startPoint x: 1187, startPoint y: 137, endPoint x: 1161, endPoint y: 136, distance: 26.8
click at [1187, 141] on video at bounding box center [1148, 87] width 215 height 161
click at [252, 244] on video at bounding box center [232, 264] width 215 height 161
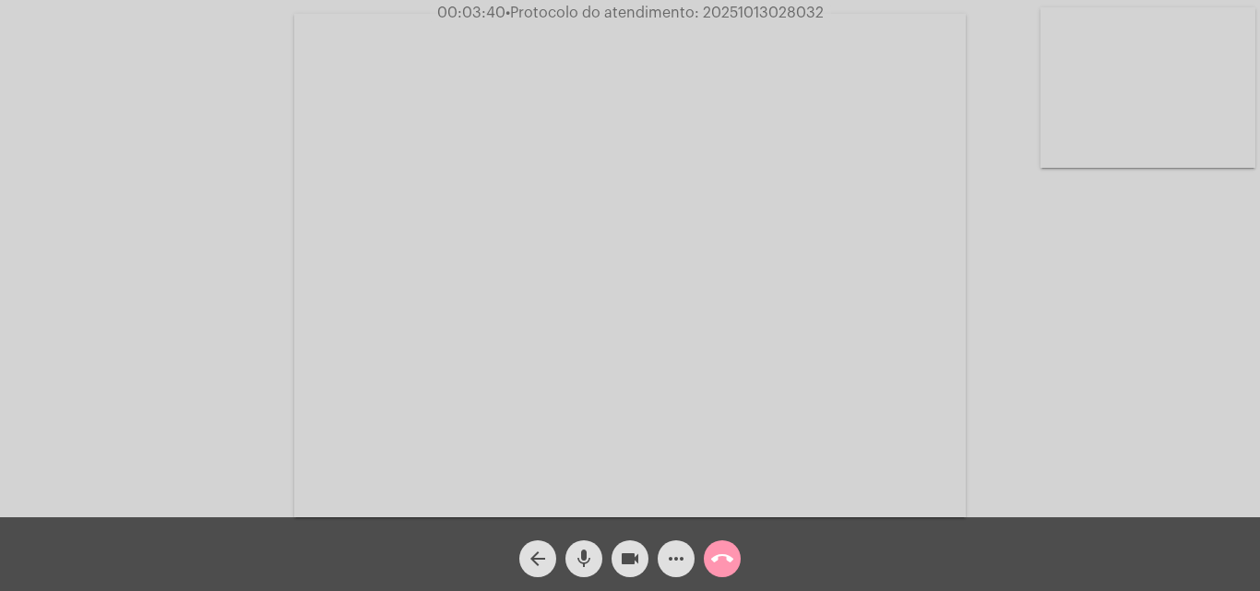
click at [1138, 116] on video at bounding box center [1148, 87] width 215 height 161
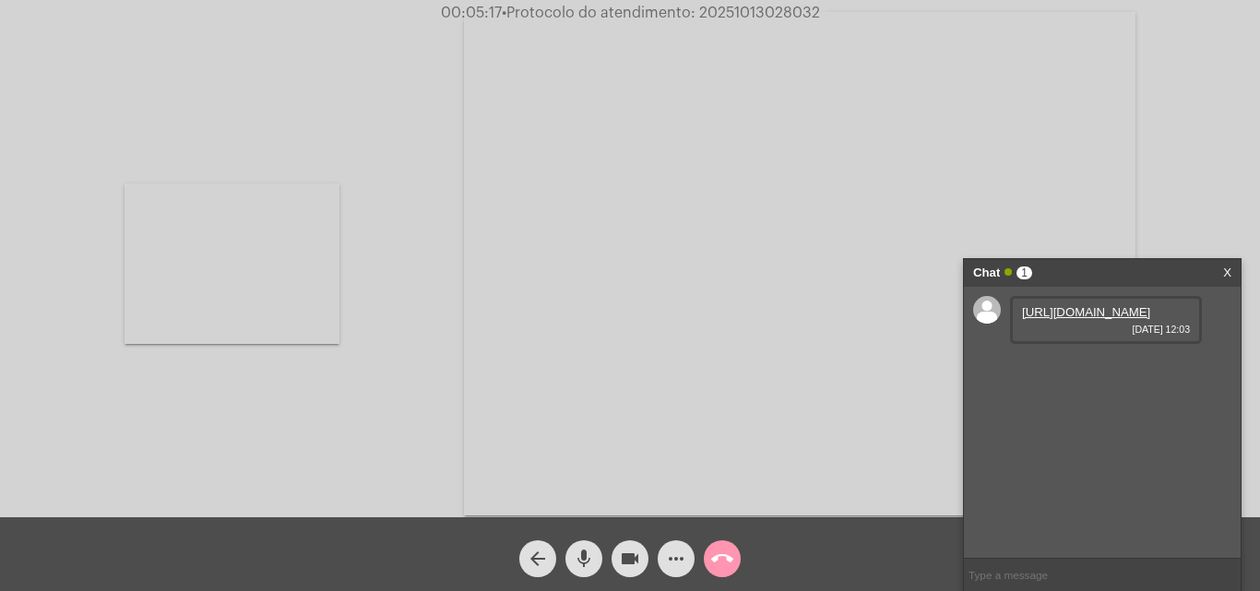
click at [1032, 319] on link "[URL][DOMAIN_NAME]" at bounding box center [1086, 312] width 128 height 14
click at [287, 241] on video at bounding box center [232, 264] width 215 height 161
click at [780, 12] on span "• Protocolo do atendimento: 20251013028032" at bounding box center [662, 13] width 318 height 15
copy span "20251013028032"
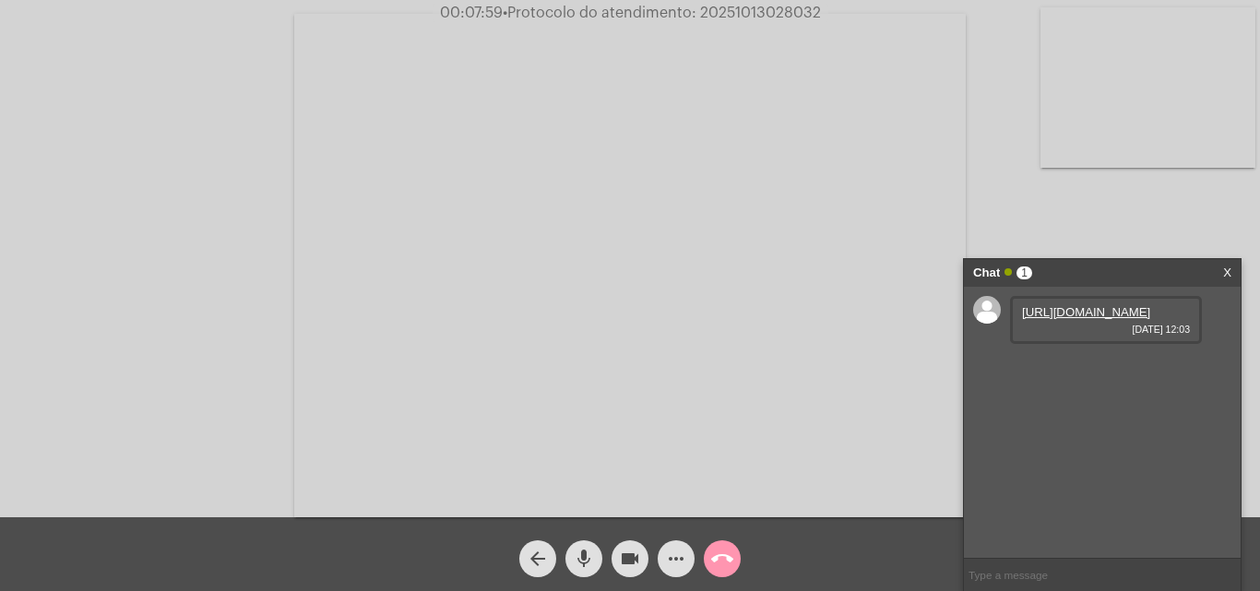
click at [1089, 581] on input "text" at bounding box center [1102, 575] width 277 height 32
paste input "20251013028032"
type input "20251013028032"
click at [733, 555] on mat-icon "call_end" at bounding box center [722, 559] width 22 height 22
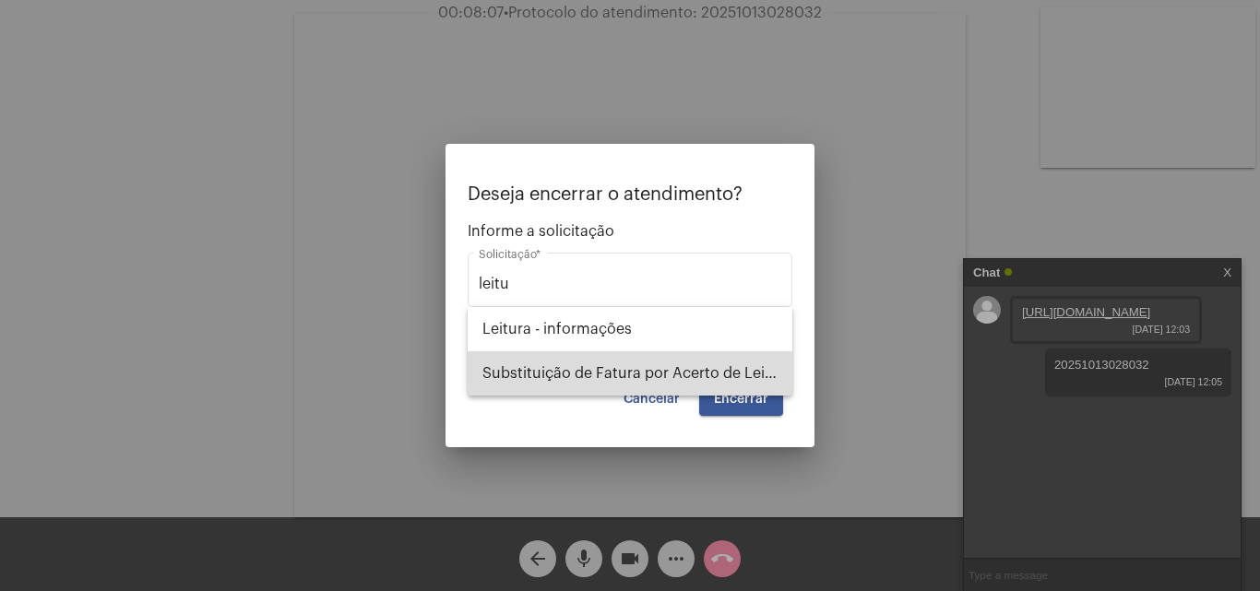
click at [723, 372] on span "Substituição de Fatura por Acerto de Leitura" at bounding box center [630, 374] width 295 height 44
type input "Substituição de Fatura por Acerto de Leitura"
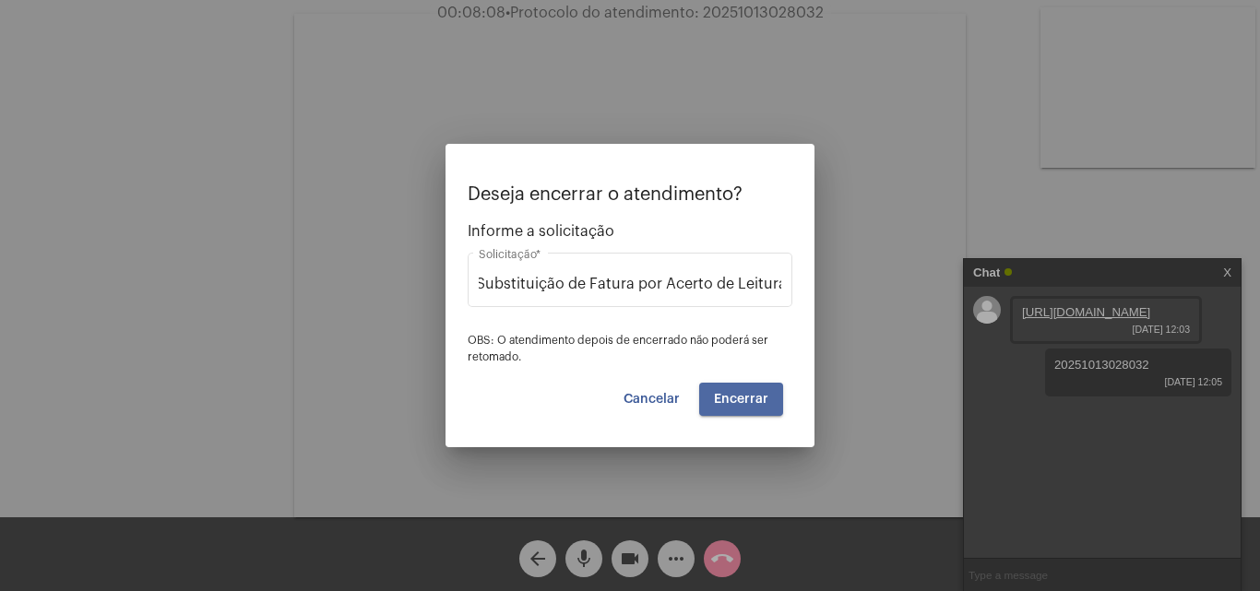
click at [757, 399] on span "Encerrar" at bounding box center [741, 399] width 54 height 13
click at [777, 393] on video at bounding box center [630, 266] width 672 height 504
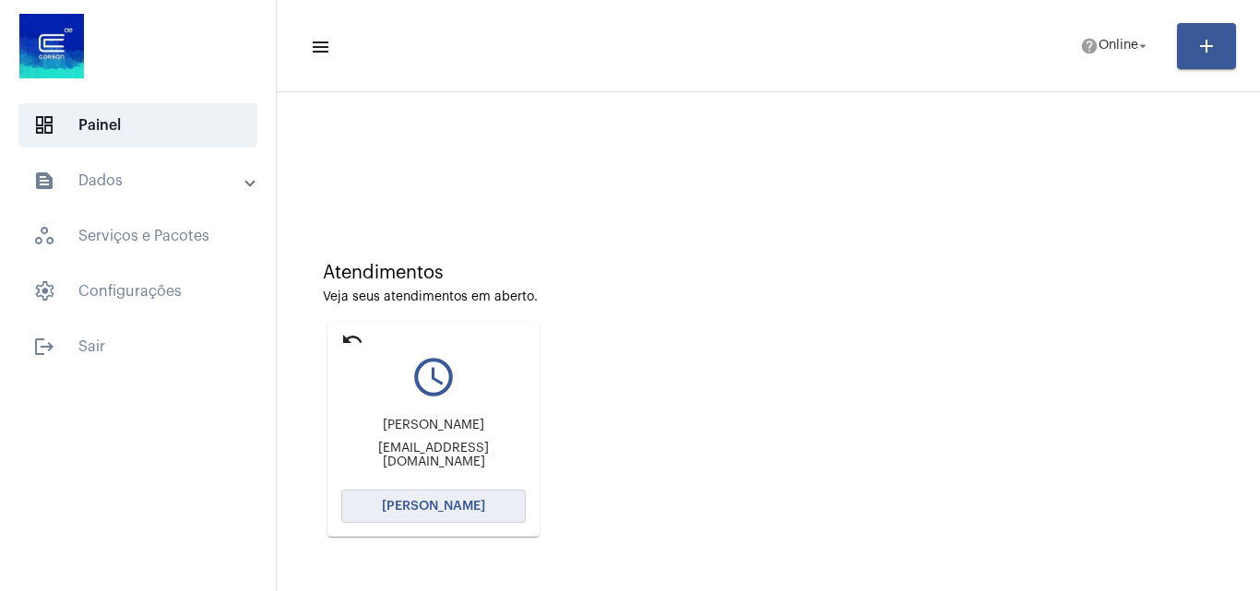
click at [462, 499] on button "[PERSON_NAME]" at bounding box center [433, 506] width 185 height 33
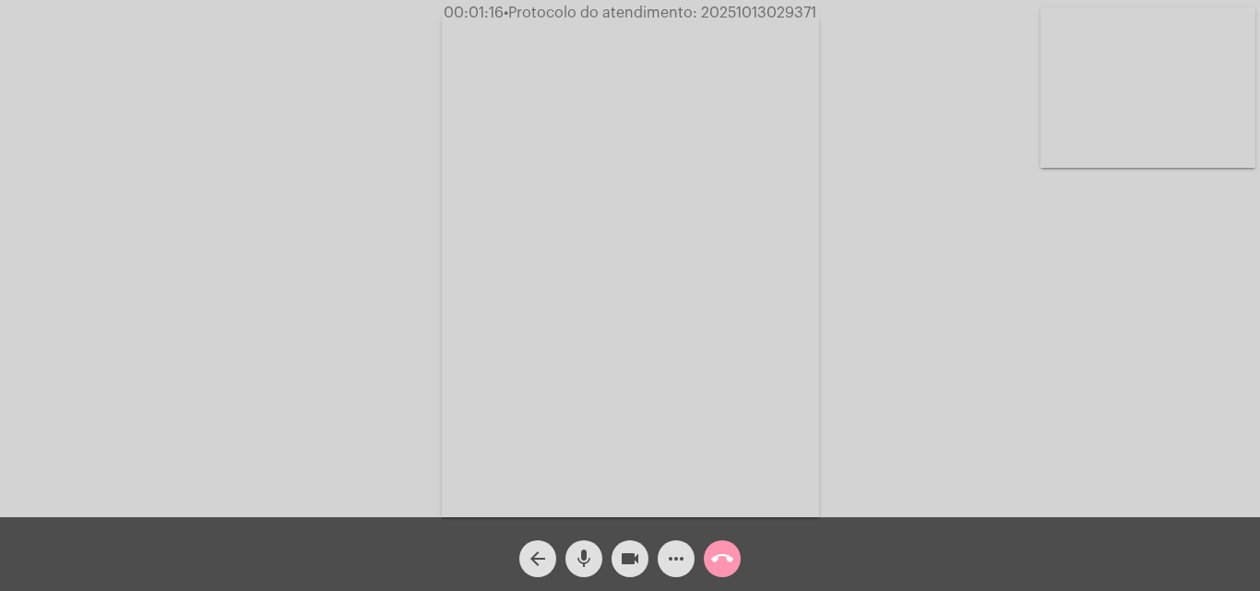
click at [791, 13] on span "• Protocolo do atendimento: 20251013029371" at bounding box center [660, 13] width 313 height 15
copy span "20251013029371"
click at [697, 336] on video at bounding box center [630, 266] width 377 height 504
click at [233, 182] on video at bounding box center [281, 264] width 377 height 504
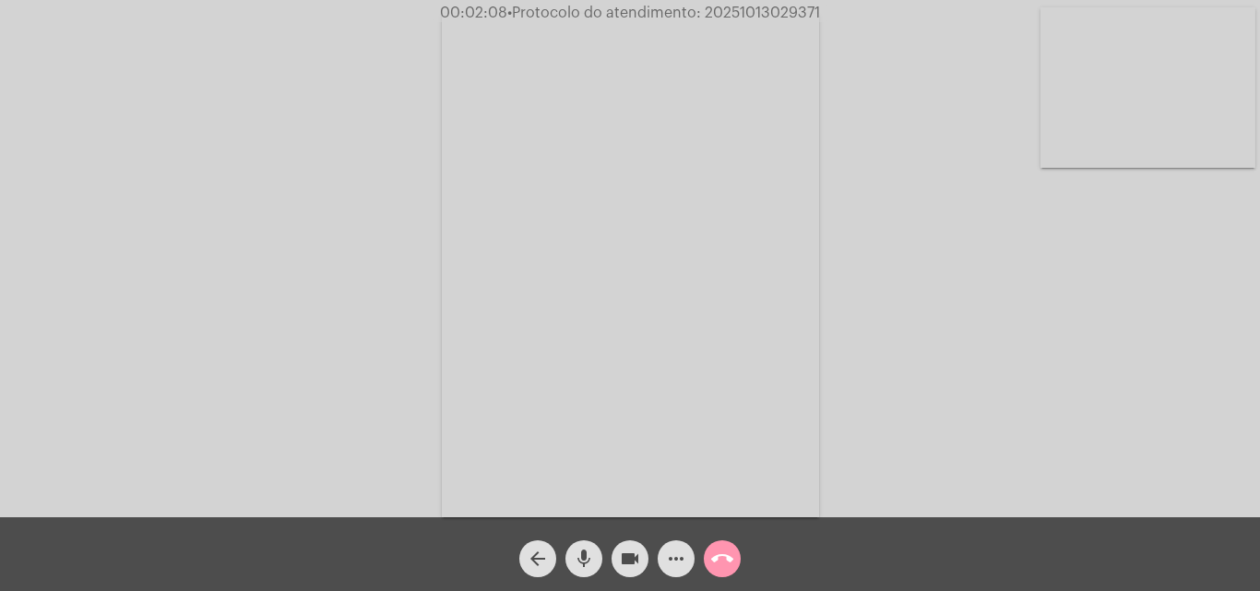
click at [1146, 97] on video at bounding box center [1148, 87] width 215 height 161
click at [176, 265] on video at bounding box center [232, 264] width 215 height 286
click at [701, 562] on div "call_end" at bounding box center [722, 554] width 46 height 46
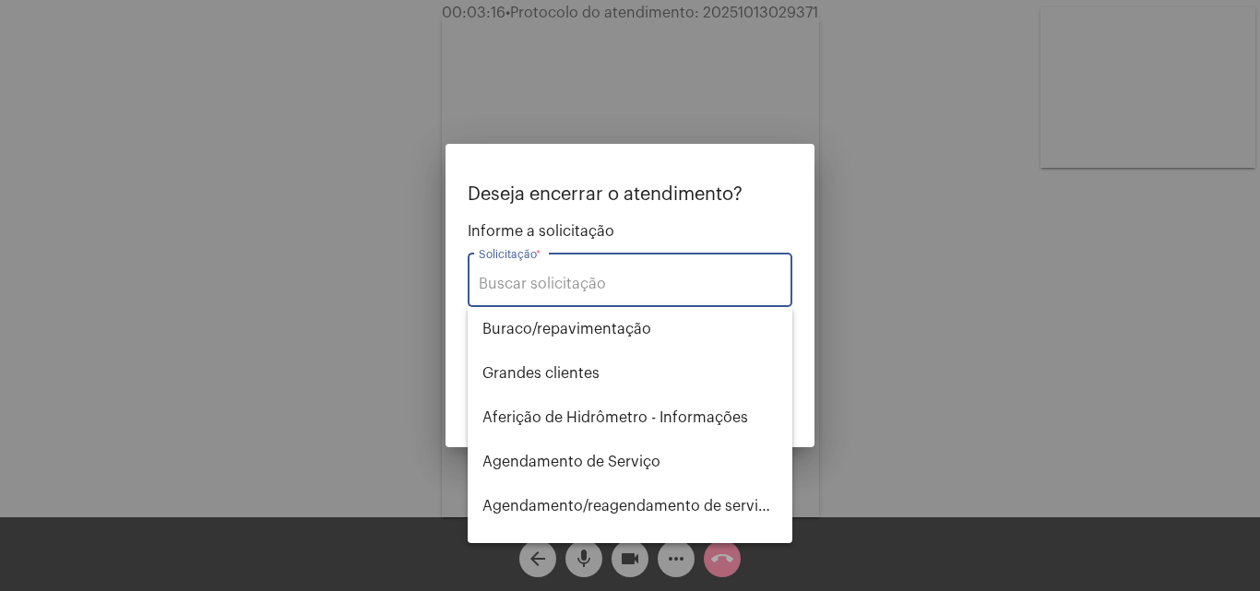
click at [960, 376] on div at bounding box center [630, 295] width 1260 height 591
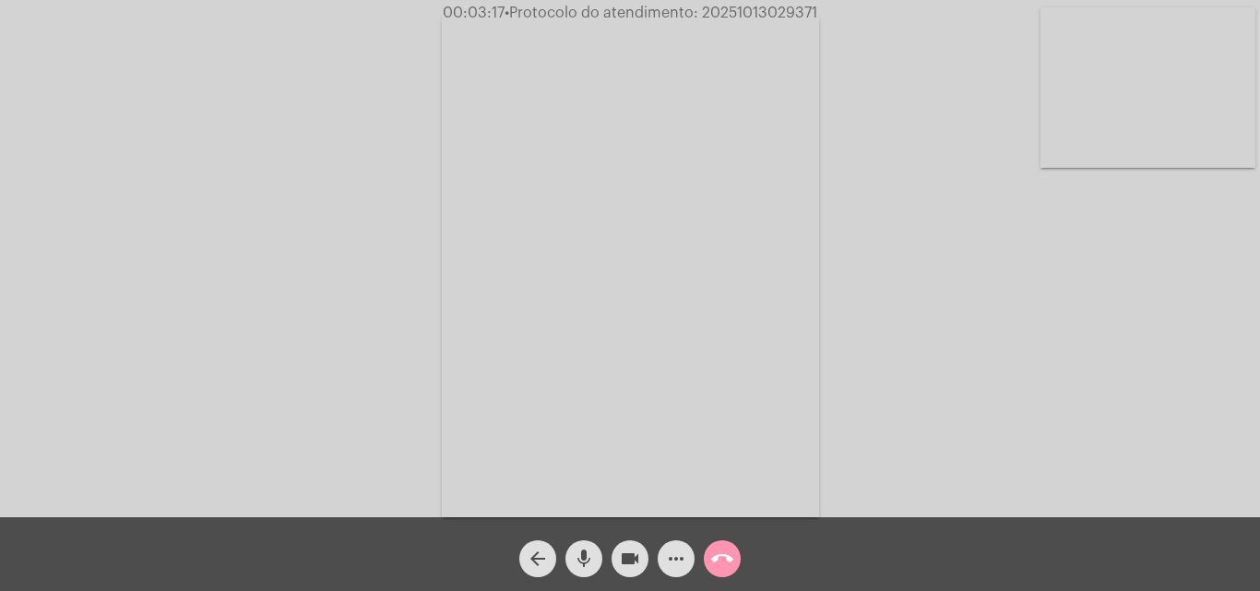
click at [687, 551] on button "more_horiz" at bounding box center [676, 559] width 37 height 37
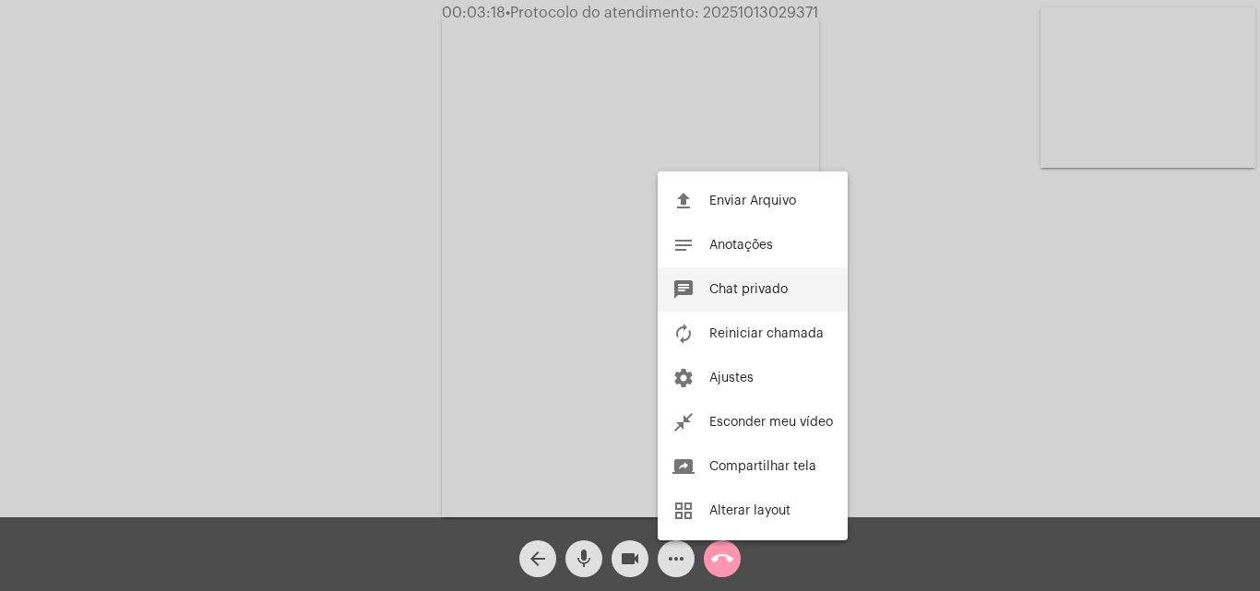
click at [769, 300] on button "chat Chat privado" at bounding box center [753, 290] width 190 height 44
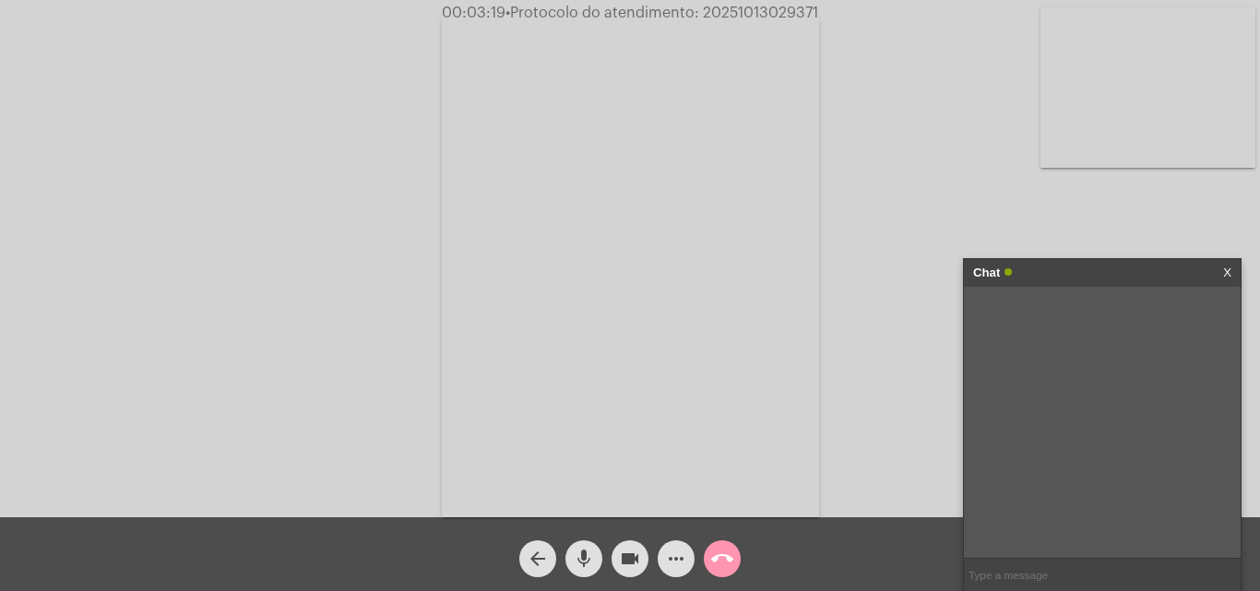
click at [1027, 563] on input "text" at bounding box center [1102, 575] width 277 height 32
paste input "[STREET_ADDRESS]"
type input "[STREET_ADDRESS]"
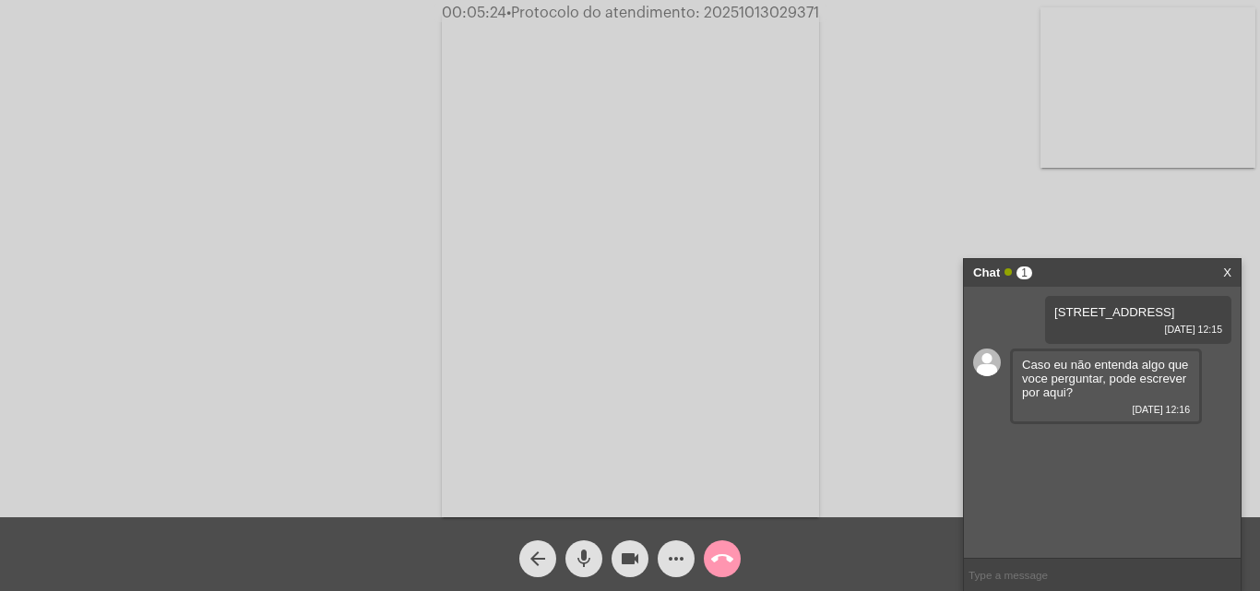
click at [1039, 574] on input "text" at bounding box center [1102, 575] width 277 height 32
type input "o que o senhor [PERSON_NAME] me informando era que o hidrometro etava instalado…"
click at [1126, 574] on input "o que o senhor [PERSON_NAME] me informando era que o hidrometro etava instalado…" at bounding box center [1102, 575] width 277 height 32
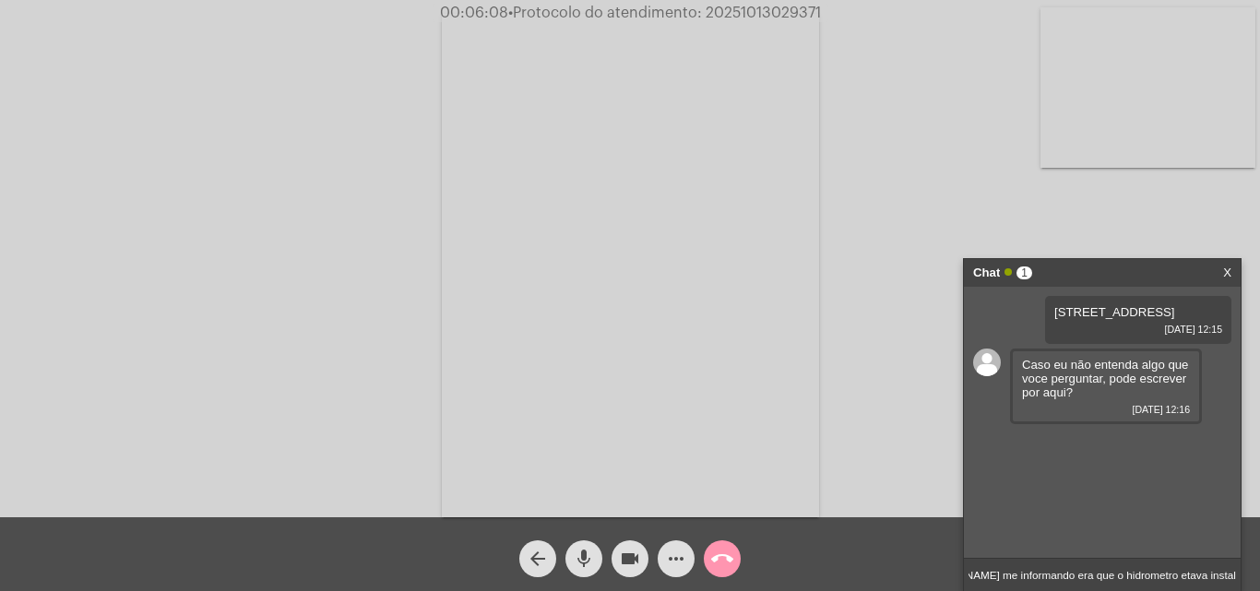
drag, startPoint x: 971, startPoint y: 572, endPoint x: 1258, endPoint y: 577, distance: 287.9
click at [1258, 577] on app-call "00:06:08 • Protocolo do atendimento: 20251013029371 Acessando Câmera e Microfon…" at bounding box center [630, 295] width 1260 height 591
click at [1141, 61] on video at bounding box center [1148, 87] width 215 height 161
click at [282, 261] on video at bounding box center [232, 264] width 215 height 286
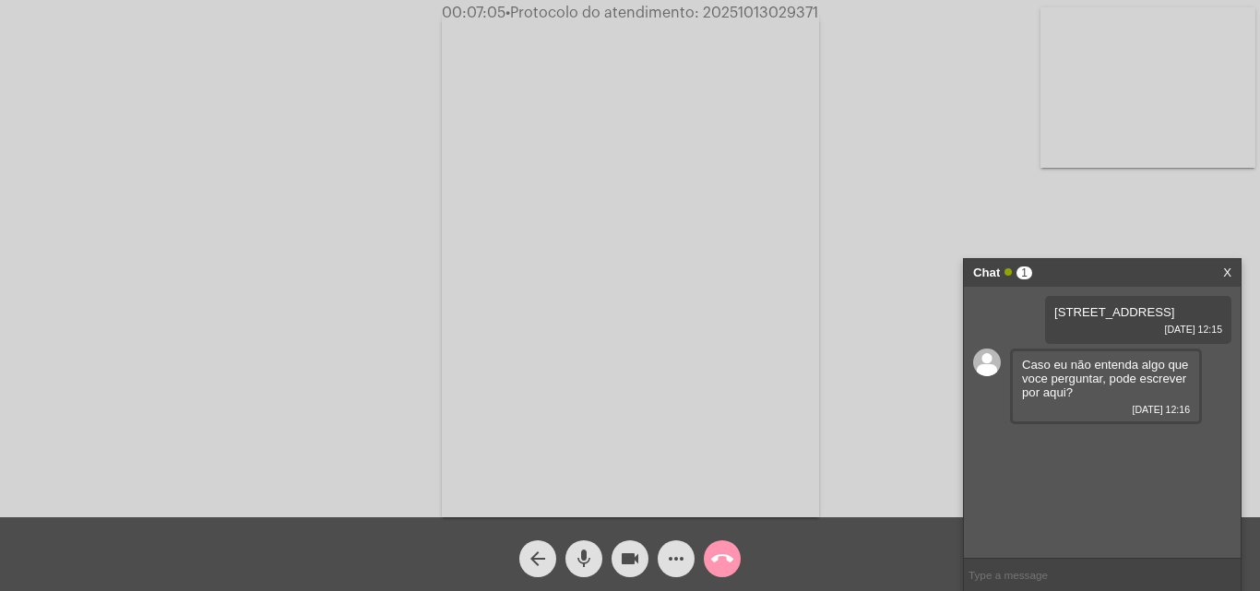
click at [1090, 73] on video at bounding box center [1148, 87] width 215 height 161
drag, startPoint x: 173, startPoint y: 291, endPoint x: 229, endPoint y: 245, distance: 72.2
click at [173, 289] on video at bounding box center [232, 264] width 215 height 286
click at [1103, 452] on link "[URL][DOMAIN_NAME]" at bounding box center [1086, 445] width 128 height 14
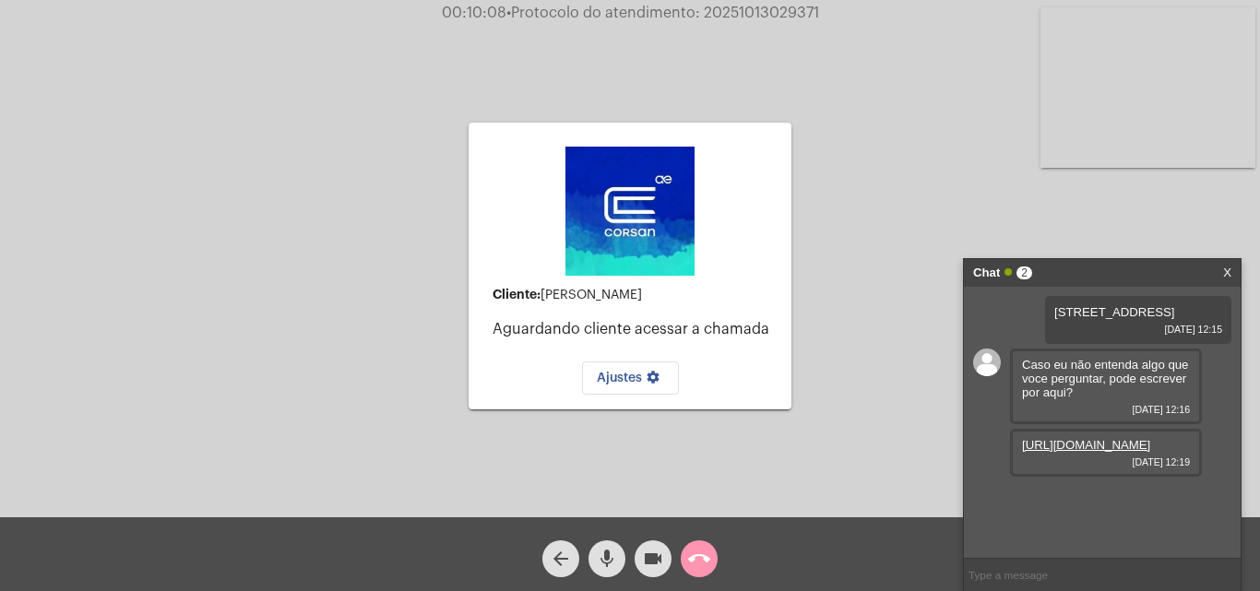
click at [710, 559] on button "call_end" at bounding box center [699, 559] width 37 height 37
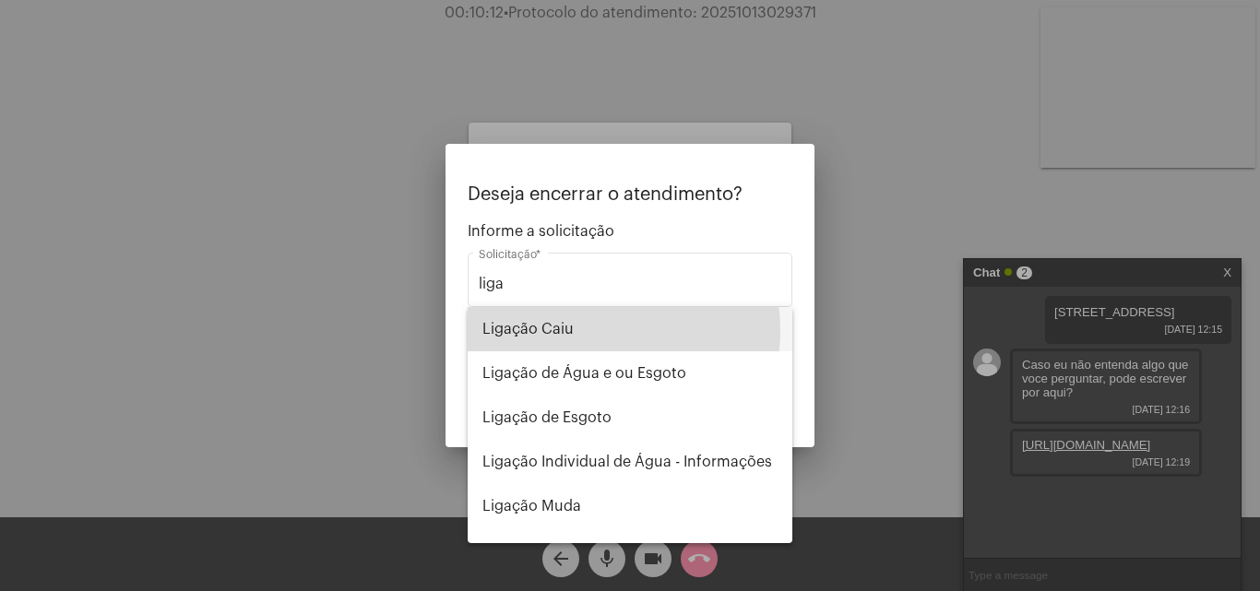
click at [590, 330] on span "Ligação Caiu" at bounding box center [630, 329] width 295 height 44
type input "Ligação Caiu"
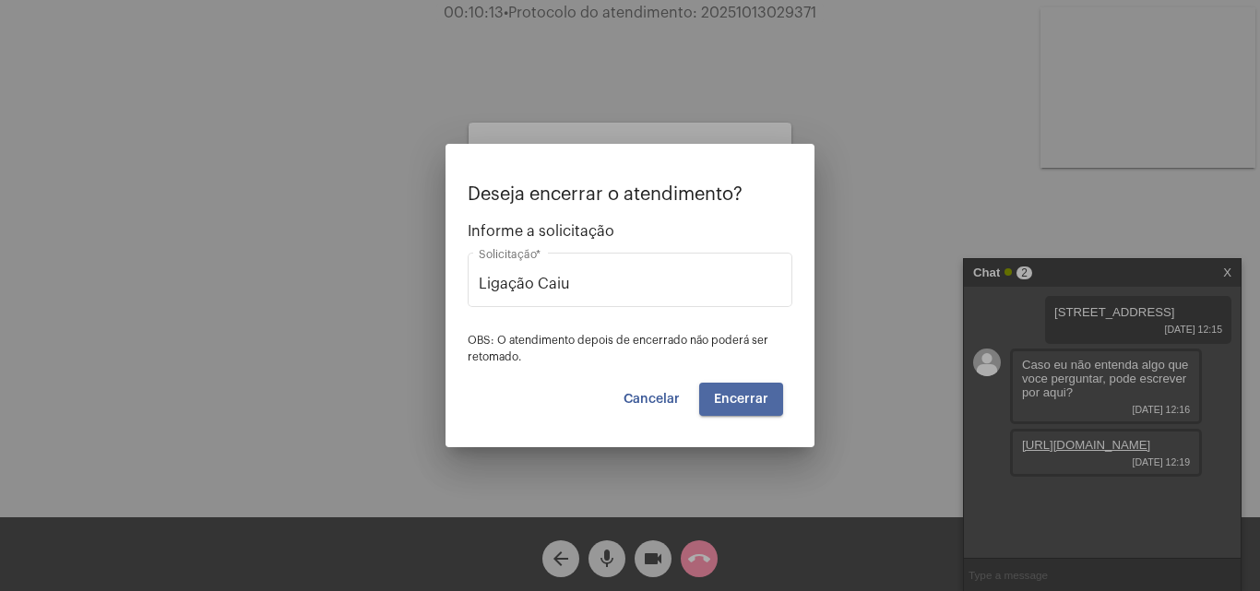
click at [742, 415] on button "Encerrar" at bounding box center [741, 399] width 84 height 33
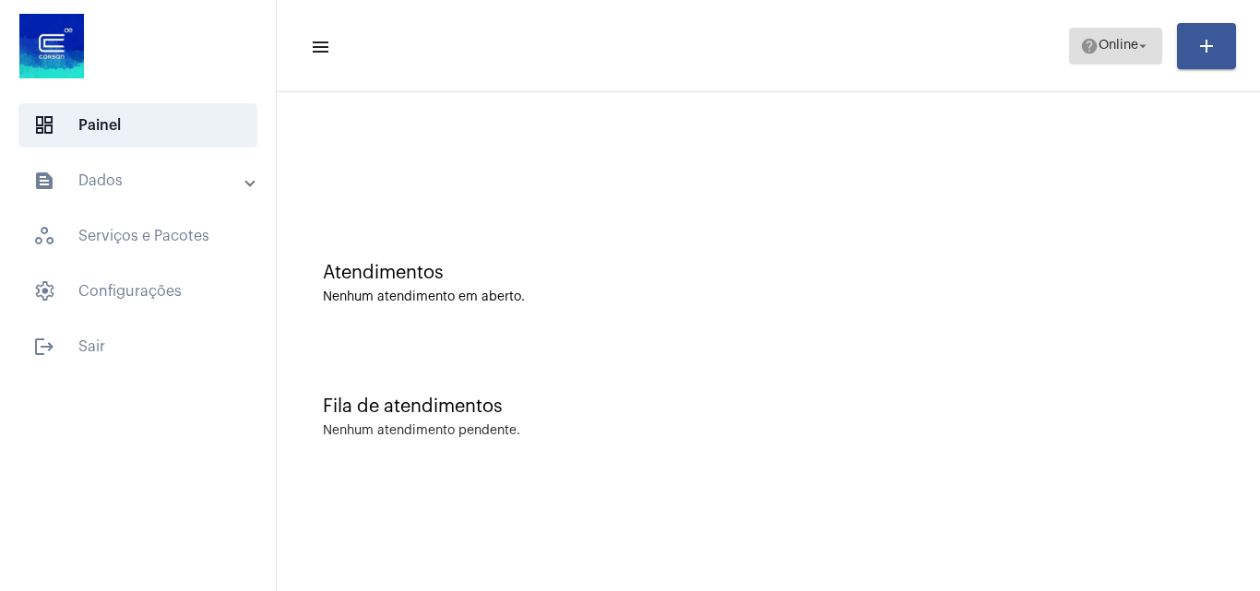
click at [1113, 29] on span "help Online arrow_drop_down" at bounding box center [1115, 45] width 71 height 33
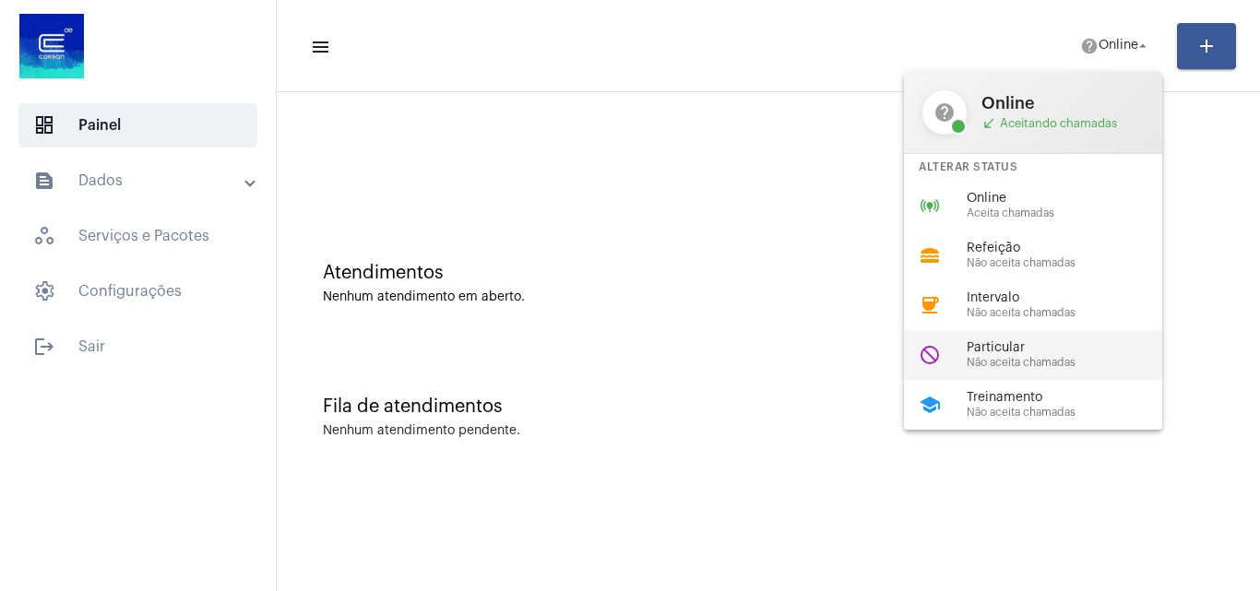
click at [1004, 336] on div "do_not_disturb Particular Não aceita chamadas" at bounding box center [1048, 355] width 288 height 50
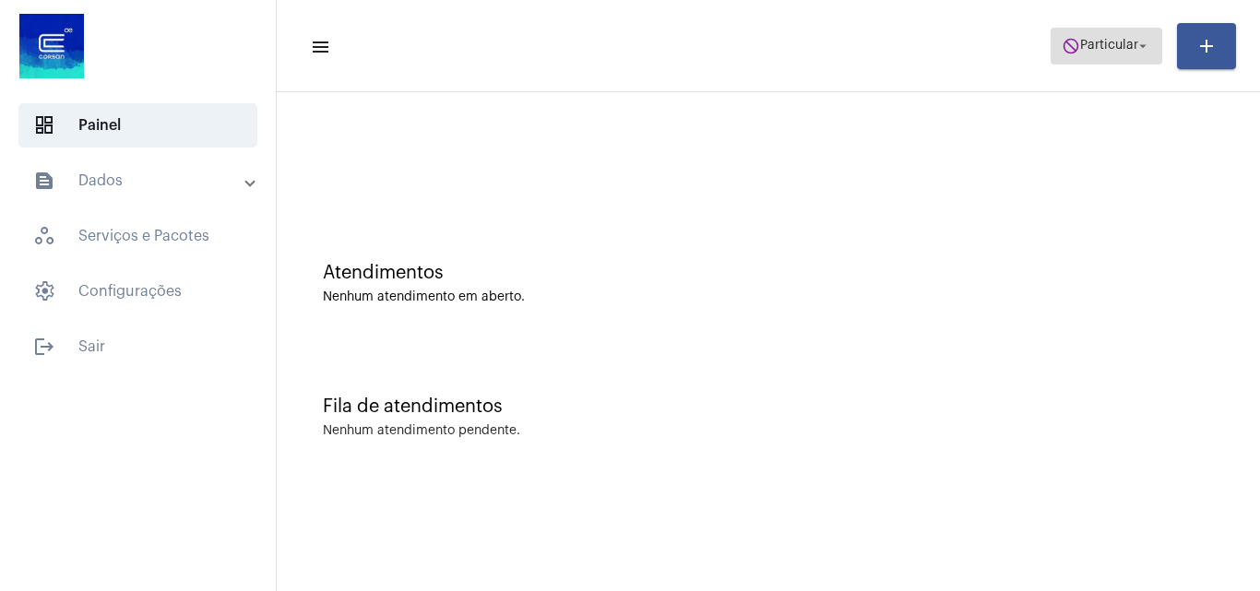
click at [1107, 55] on span "do_not_disturb Particular arrow_drop_down" at bounding box center [1106, 45] width 89 height 33
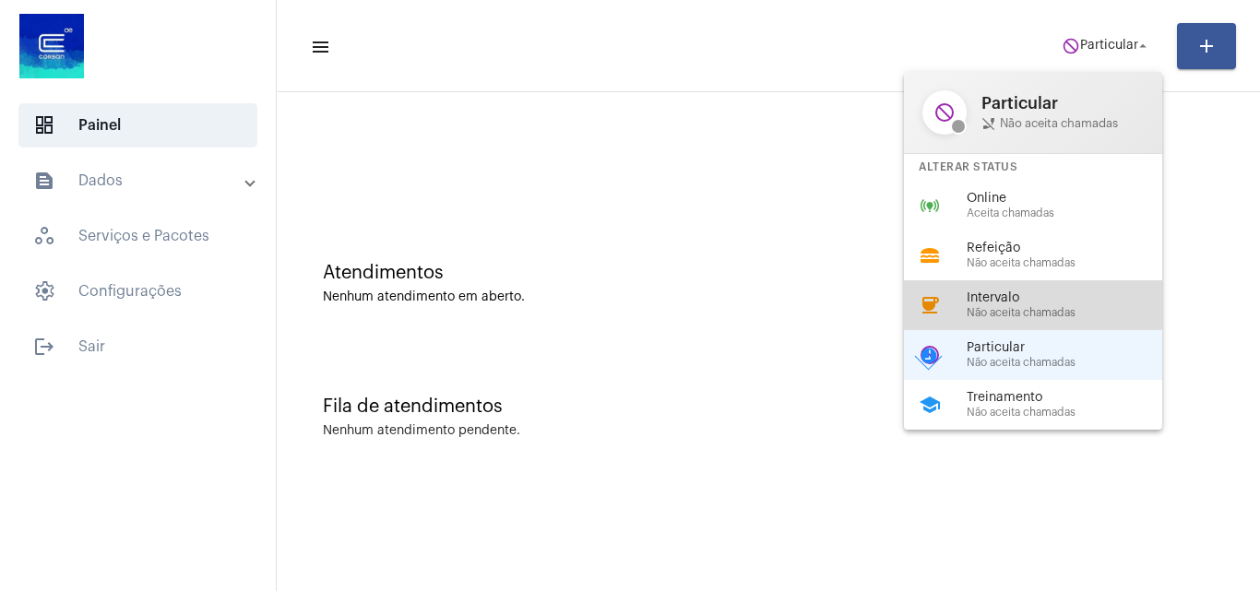
click at [1020, 300] on span "Intervalo" at bounding box center [1072, 299] width 210 height 14
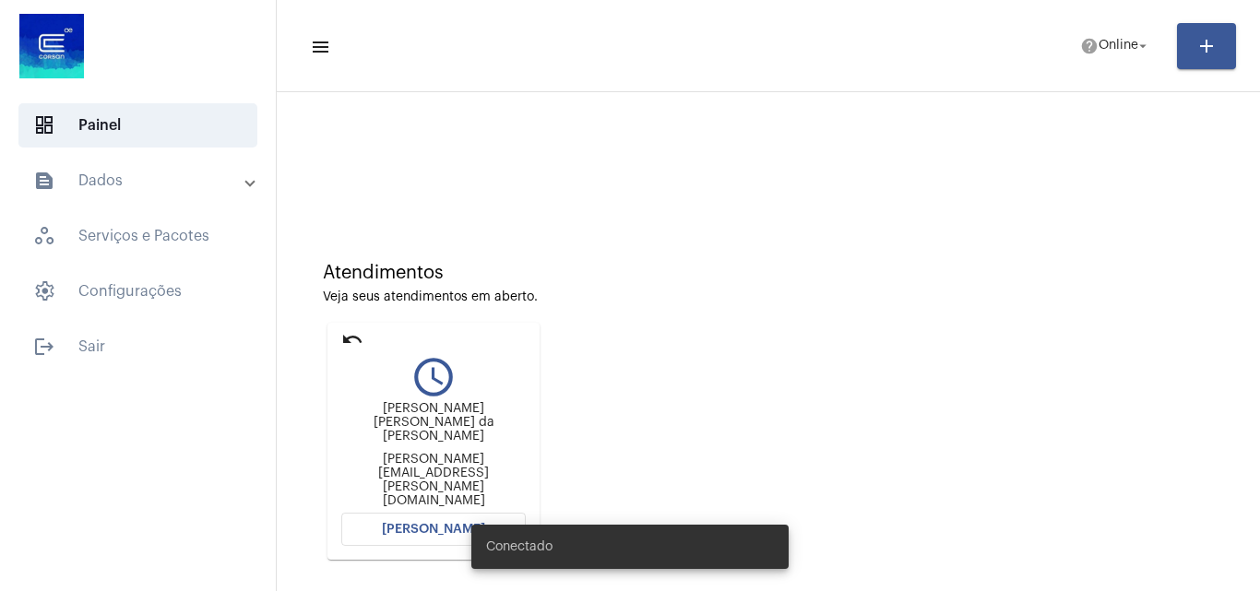
click at [150, 155] on mat-list "dashboard Painel text_snippet_outlined Dados history_outlined Histórico schedul…" at bounding box center [138, 232] width 276 height 273
click at [149, 179] on mat-panel-title "text_snippet_outlined Dados" at bounding box center [139, 181] width 213 height 22
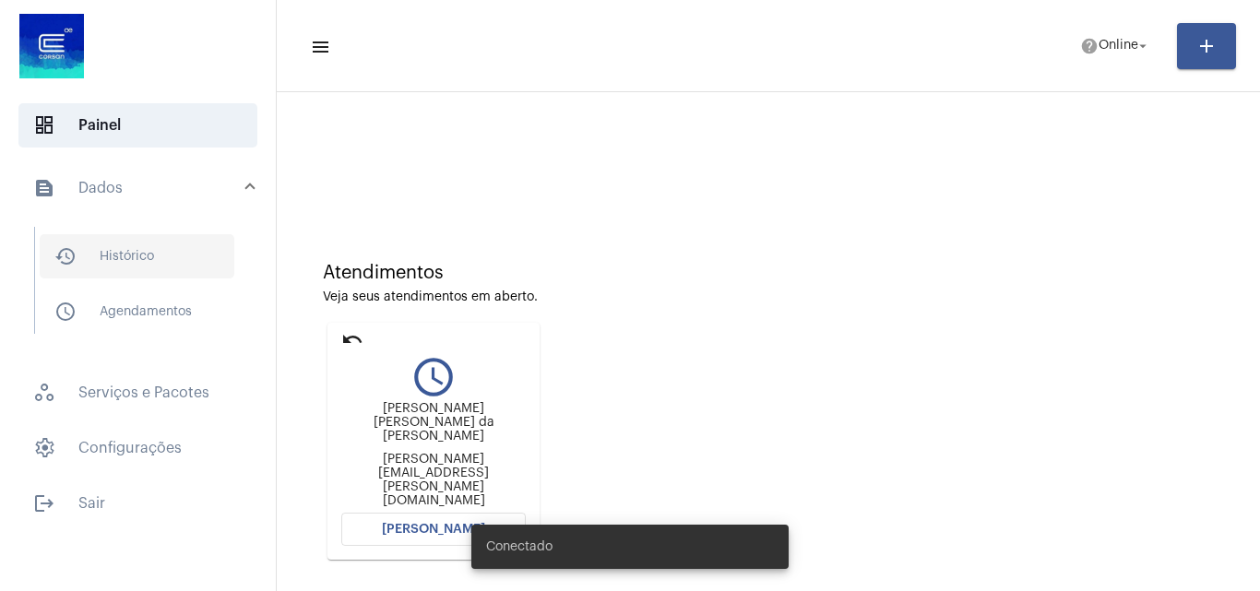
click at [133, 254] on span "history_outlined Histórico" at bounding box center [137, 256] width 195 height 44
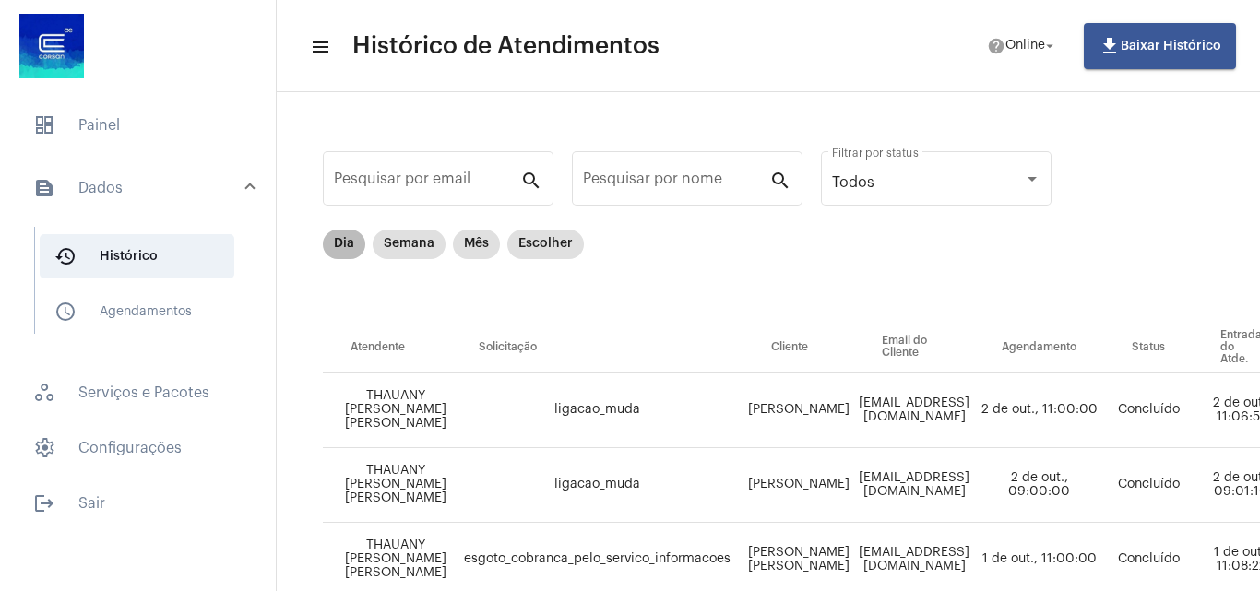
click at [344, 244] on mat-chip "Dia" at bounding box center [344, 245] width 42 height 30
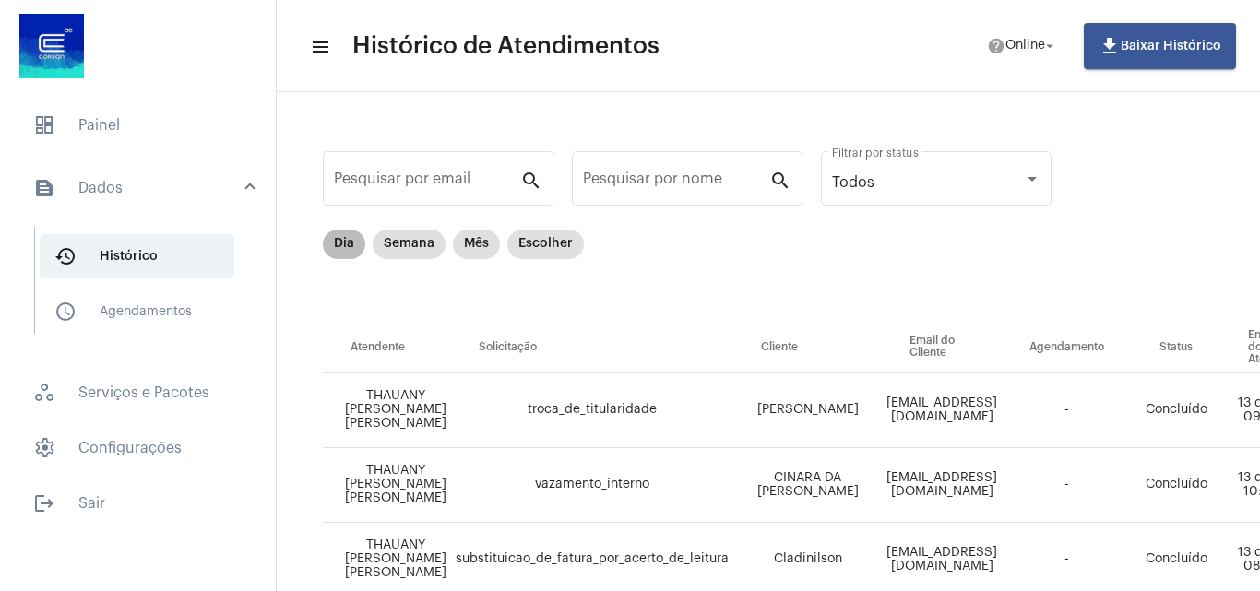
click at [343, 238] on mat-chip "Dia" at bounding box center [344, 245] width 42 height 30
click at [903, 290] on div "Dia Semana Mês Escolher" at bounding box center [964, 276] width 1282 height 92
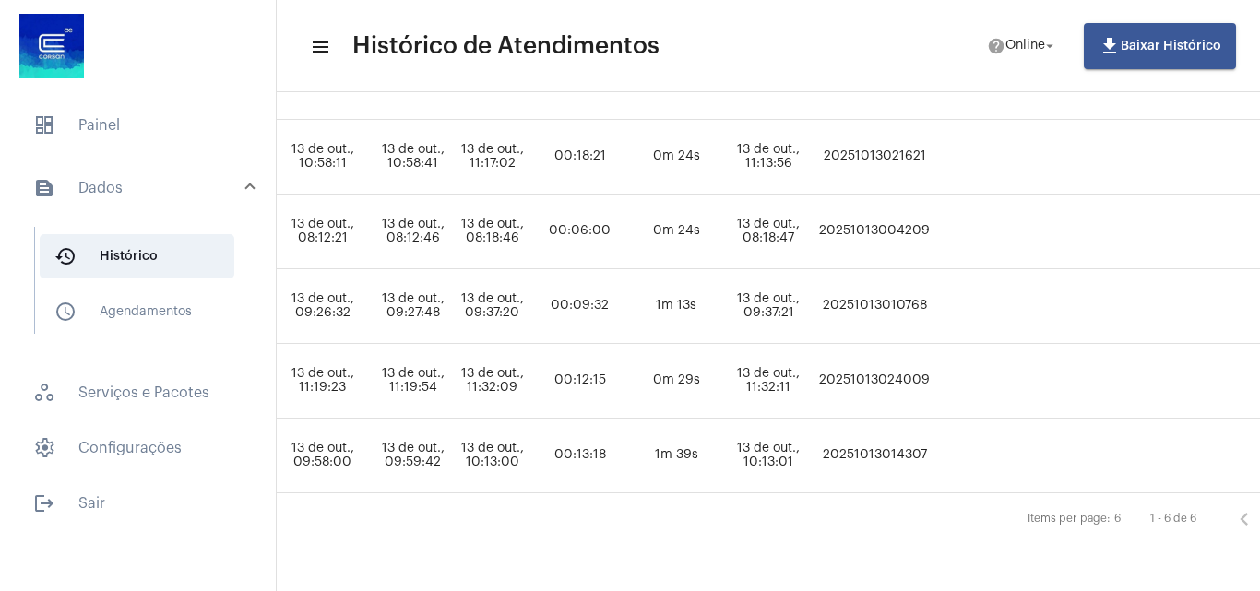
scroll to position [342, 1045]
click at [913, 362] on td "20251013024009" at bounding box center [873, 381] width 120 height 75
copy td "20251013024009"
